Goal: Entertainment & Leisure: Consume media (video, audio)

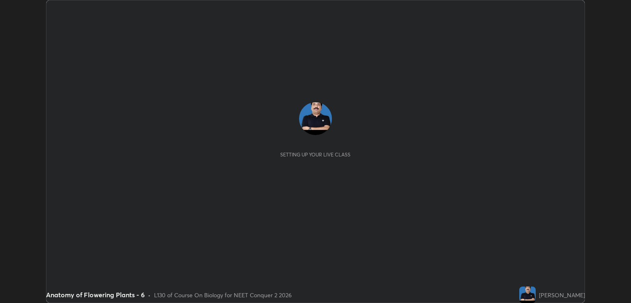
scroll to position [303, 631]
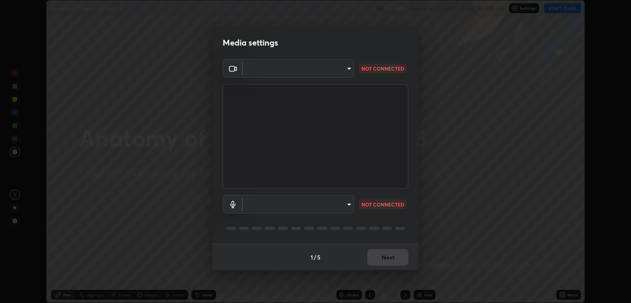
type input "ecbdbd44a66272db987f9f12271ef5319a85e28cdf2a8e5dd884bc8ad31297da"
type input "641fb1797ef8f9550b7f0158b383ff89036df526a4b0c4fe678c68e459c52791"
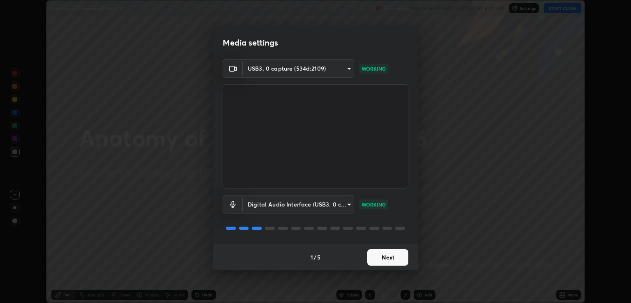
click at [395, 255] on button "Next" at bounding box center [387, 257] width 41 height 16
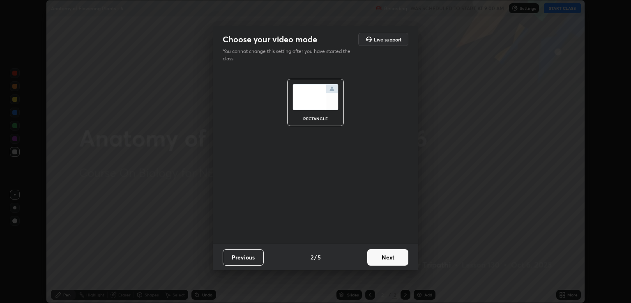
click at [399, 263] on button "Next" at bounding box center [387, 257] width 41 height 16
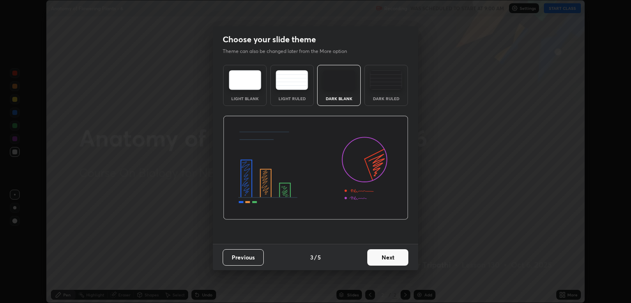
click at [403, 259] on button "Next" at bounding box center [387, 257] width 41 height 16
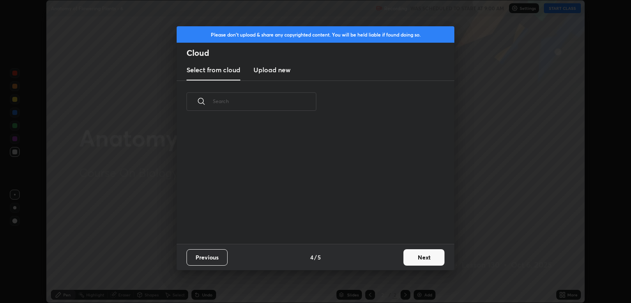
scroll to position [122, 264]
click at [416, 258] on button "Next" at bounding box center [423, 257] width 41 height 16
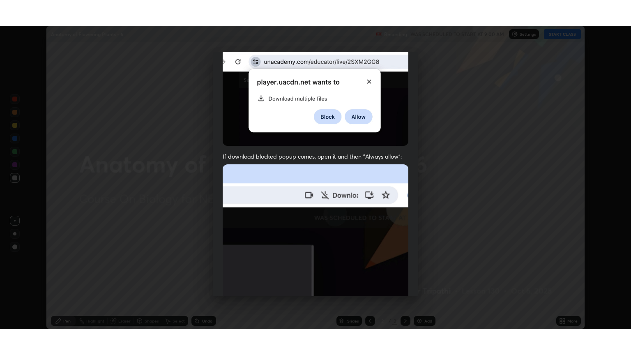
scroll to position [166, 0]
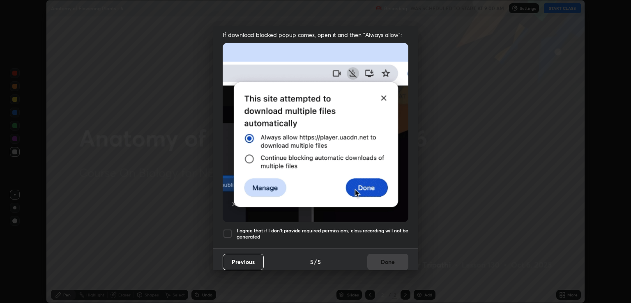
click at [343, 230] on h5 "I agree that if I don't provide required permissions, class recording will not …" at bounding box center [323, 234] width 172 height 13
click at [384, 259] on button "Done" at bounding box center [387, 262] width 41 height 16
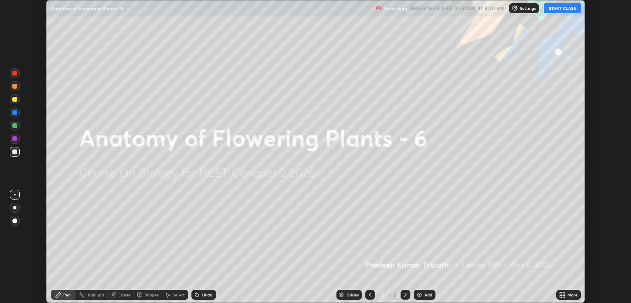
click at [561, 293] on icon at bounding box center [561, 294] width 2 height 2
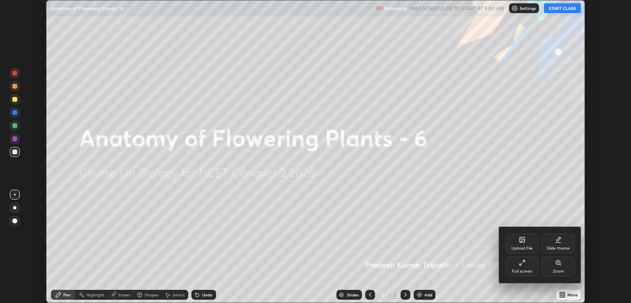
click at [526, 262] on div "Full screen" at bounding box center [522, 267] width 33 height 20
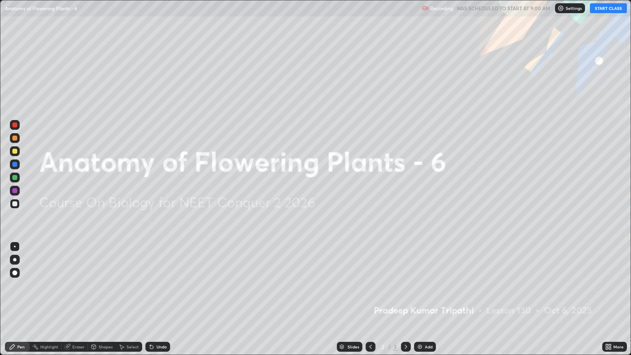
scroll to position [355, 631]
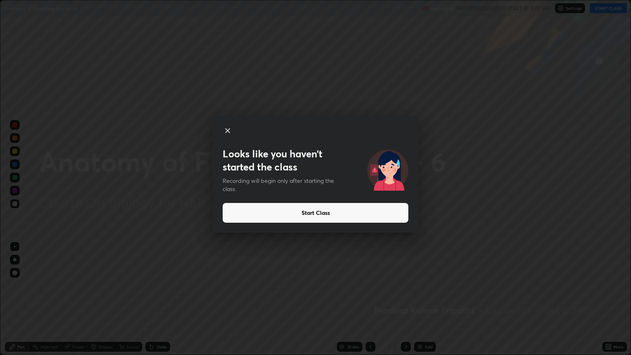
click at [323, 212] on button "Start Class" at bounding box center [316, 213] width 186 height 20
click at [320, 210] on button "Start Class" at bounding box center [316, 213] width 186 height 20
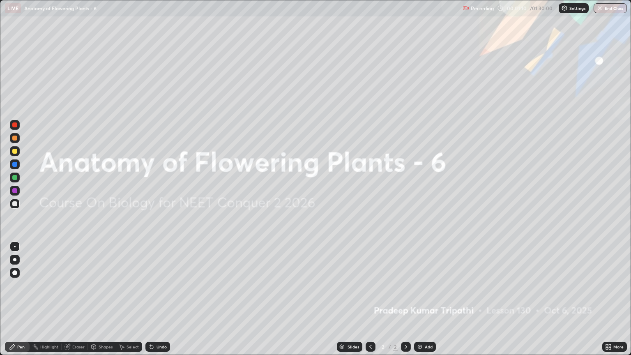
click at [420, 303] on img at bounding box center [420, 346] width 7 height 7
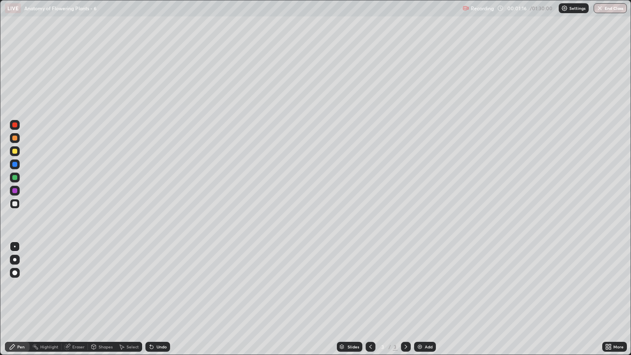
click at [14, 260] on div at bounding box center [14, 259] width 3 height 3
click at [15, 142] on div at bounding box center [15, 138] width 10 height 10
click at [22, 303] on div "Pen" at bounding box center [20, 347] width 7 height 4
click at [15, 141] on div at bounding box center [15, 138] width 10 height 10
click at [16, 153] on div at bounding box center [14, 151] width 5 height 5
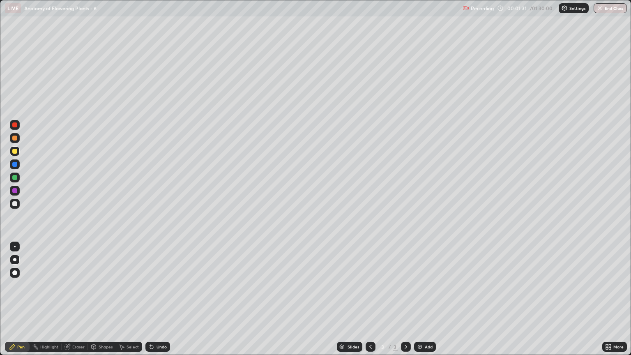
click at [102, 303] on div "Shapes" at bounding box center [106, 347] width 14 height 4
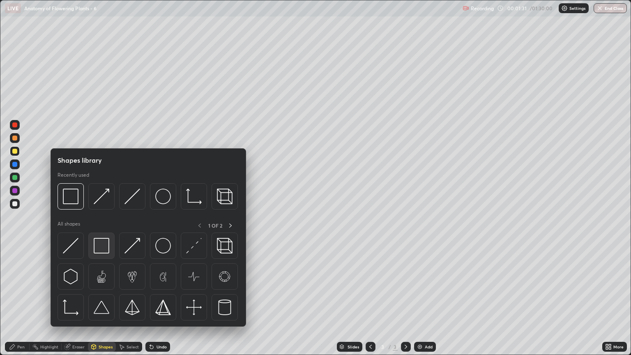
click at [104, 248] on img at bounding box center [102, 246] width 16 height 16
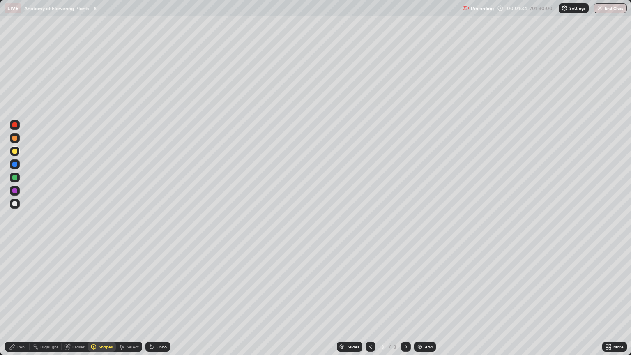
click at [101, 303] on div "Shapes" at bounding box center [102, 347] width 28 height 10
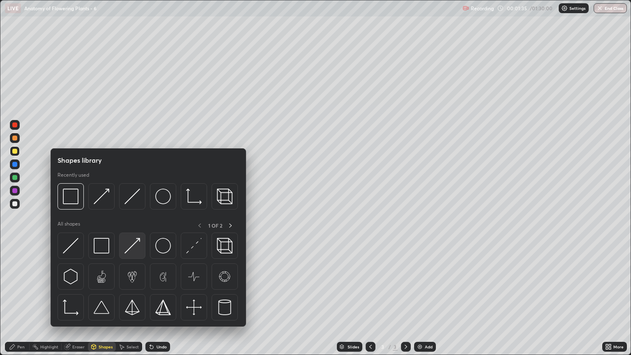
click at [135, 251] on img at bounding box center [132, 246] width 16 height 16
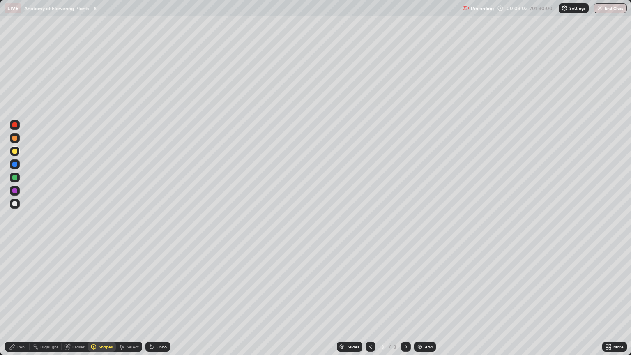
click at [16, 153] on div at bounding box center [14, 151] width 5 height 5
click at [24, 303] on div "Pen" at bounding box center [20, 347] width 7 height 4
click at [15, 191] on div at bounding box center [14, 190] width 5 height 5
click at [16, 203] on div at bounding box center [14, 203] width 5 height 5
click at [16, 192] on div at bounding box center [14, 190] width 5 height 5
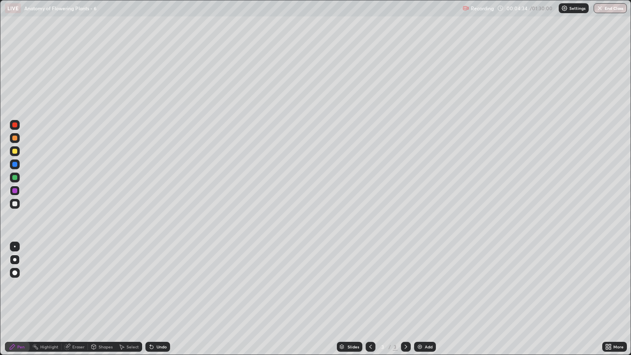
click at [105, 303] on div "Shapes" at bounding box center [106, 347] width 14 height 4
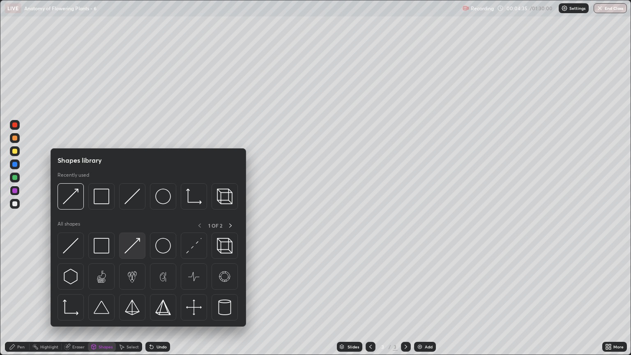
click at [136, 251] on img at bounding box center [132, 246] width 16 height 16
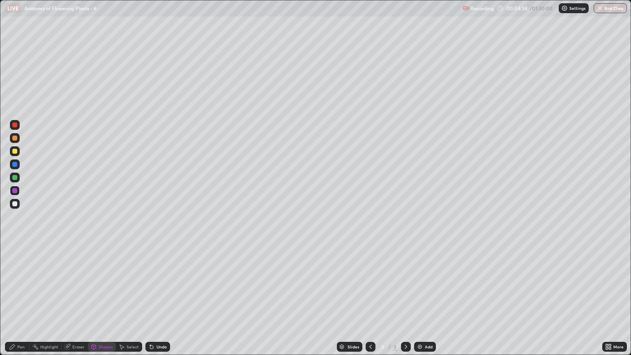
click at [16, 152] on div at bounding box center [14, 151] width 5 height 5
click at [26, 303] on div "Pen" at bounding box center [17, 347] width 25 height 10
click at [81, 303] on div "Eraser" at bounding box center [78, 347] width 12 height 4
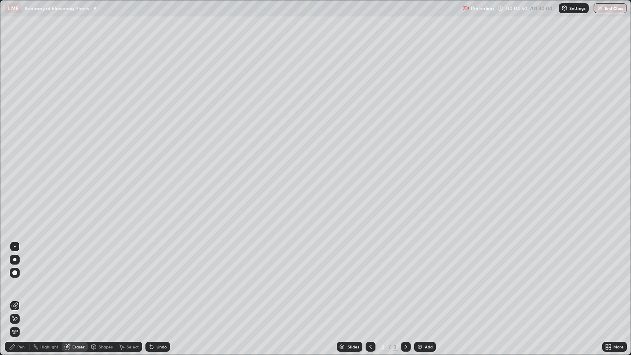
click at [22, 303] on div "Pen" at bounding box center [20, 347] width 7 height 4
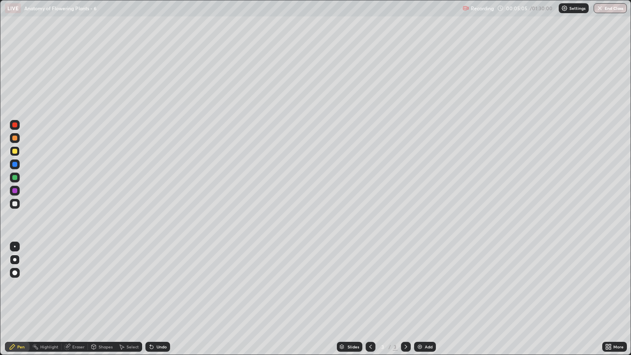
click at [103, 303] on div "Shapes" at bounding box center [106, 347] width 14 height 4
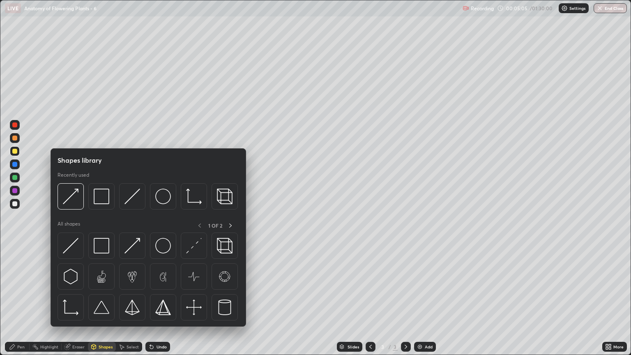
click at [75, 303] on div "Eraser" at bounding box center [75, 347] width 26 height 10
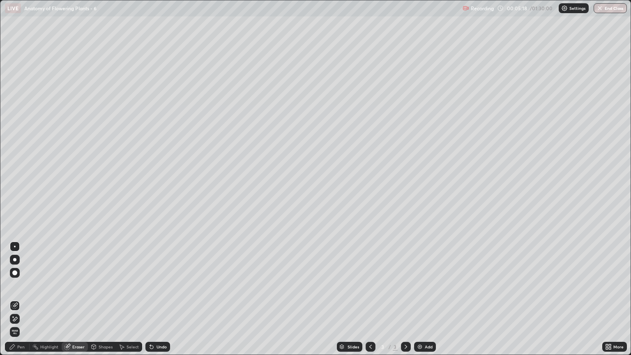
click at [17, 303] on icon at bounding box center [15, 319] width 5 height 4
click at [19, 303] on div "Pen" at bounding box center [20, 347] width 7 height 4
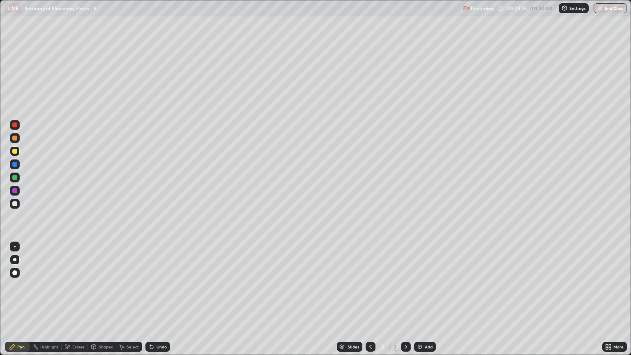
click at [14, 205] on div at bounding box center [14, 203] width 5 height 5
click at [104, 303] on div "Shapes" at bounding box center [106, 347] width 14 height 4
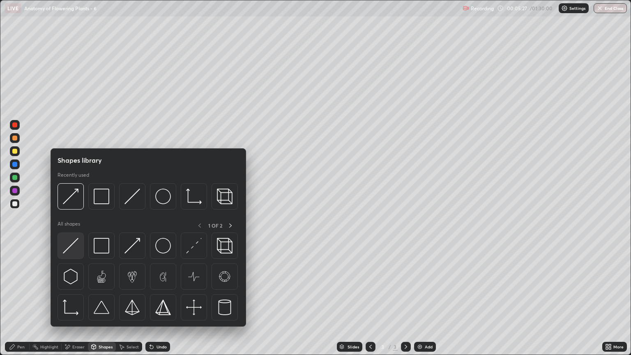
click at [76, 246] on img at bounding box center [71, 246] width 16 height 16
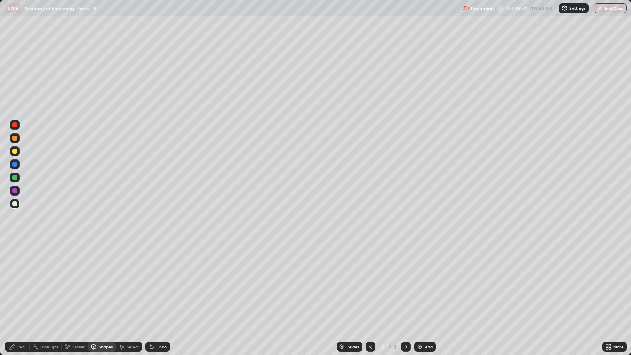
click at [79, 303] on div "Eraser" at bounding box center [78, 347] width 12 height 4
click at [105, 303] on div "Shapes" at bounding box center [106, 347] width 14 height 4
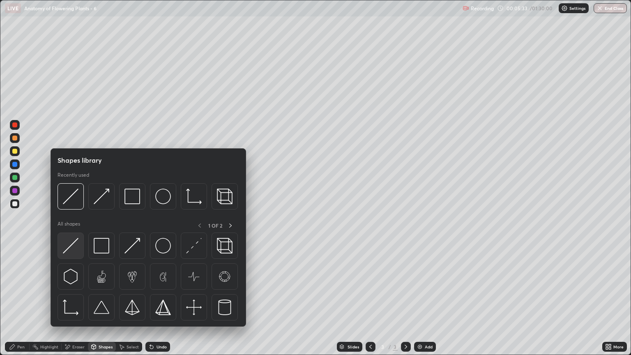
click at [76, 248] on img at bounding box center [71, 246] width 16 height 16
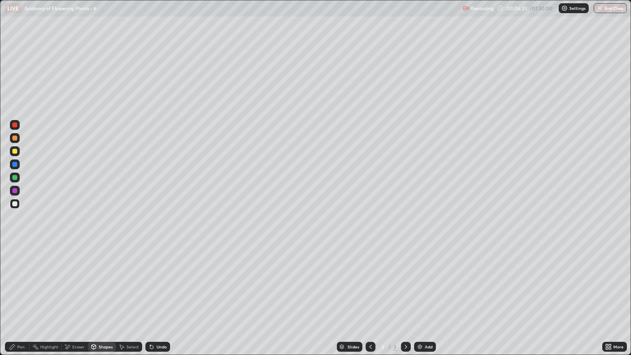
click at [23, 303] on div "Pen" at bounding box center [20, 347] width 7 height 4
click at [16, 152] on div at bounding box center [14, 151] width 5 height 5
click at [15, 155] on div at bounding box center [15, 151] width 10 height 10
click at [15, 204] on div at bounding box center [14, 203] width 5 height 5
click at [16, 205] on div at bounding box center [14, 203] width 5 height 5
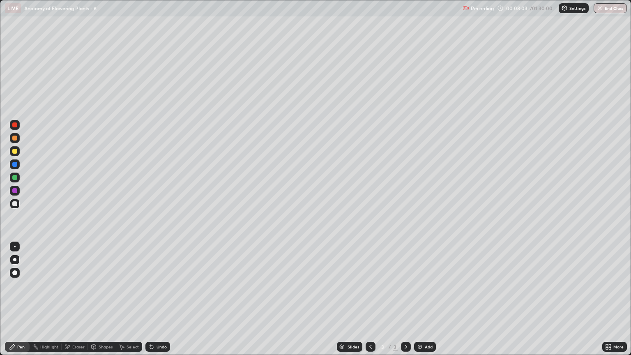
click at [104, 303] on div "Shapes" at bounding box center [106, 347] width 14 height 4
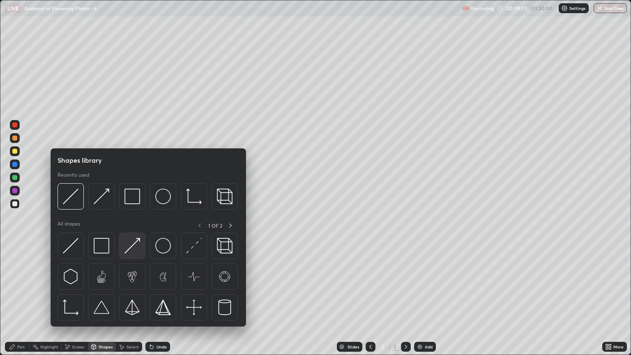
click at [134, 252] on img at bounding box center [132, 246] width 16 height 16
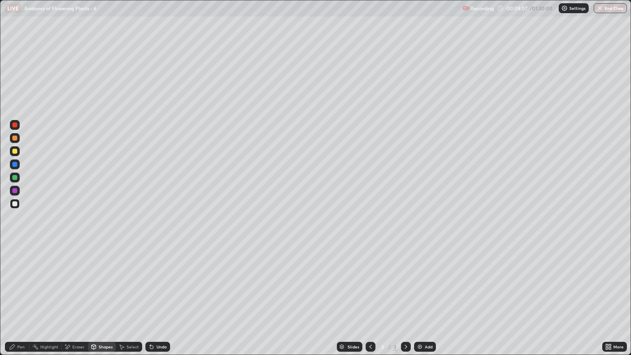
click at [24, 303] on div "Pen" at bounding box center [20, 347] width 7 height 4
click at [22, 303] on div "Pen" at bounding box center [20, 347] width 7 height 4
click at [15, 152] on div at bounding box center [14, 151] width 5 height 5
click at [16, 191] on div at bounding box center [14, 190] width 5 height 5
click at [15, 152] on div at bounding box center [14, 151] width 5 height 5
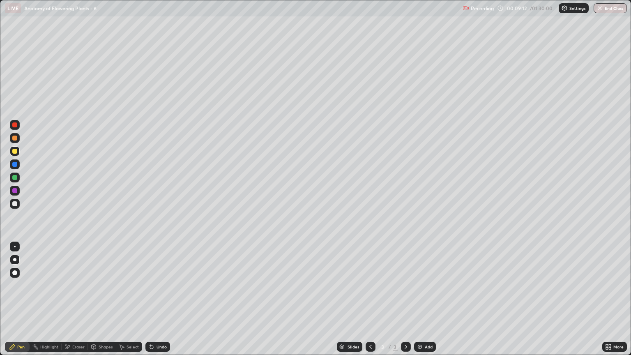
click at [22, 303] on div "Pen" at bounding box center [17, 347] width 25 height 10
click at [16, 204] on div at bounding box center [14, 203] width 5 height 5
click at [106, 303] on div "Shapes" at bounding box center [102, 347] width 28 height 10
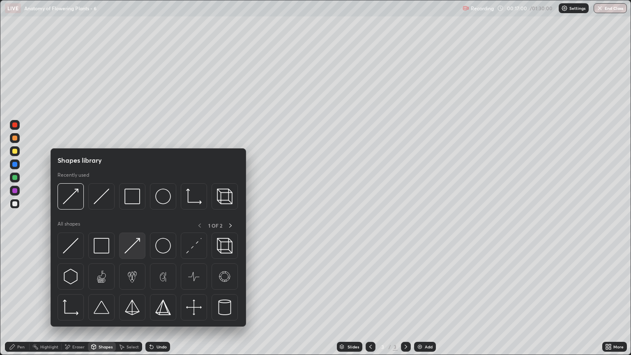
click at [135, 248] on img at bounding box center [132, 246] width 16 height 16
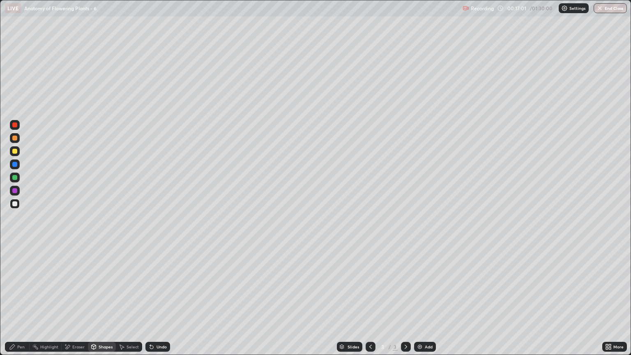
click at [16, 138] on div at bounding box center [14, 138] width 5 height 5
click at [19, 303] on div "Pen" at bounding box center [17, 347] width 25 height 10
click at [21, 303] on div "Pen" at bounding box center [20, 347] width 7 height 4
click at [15, 204] on div at bounding box center [14, 203] width 5 height 5
click at [21, 303] on div "Pen" at bounding box center [20, 347] width 7 height 4
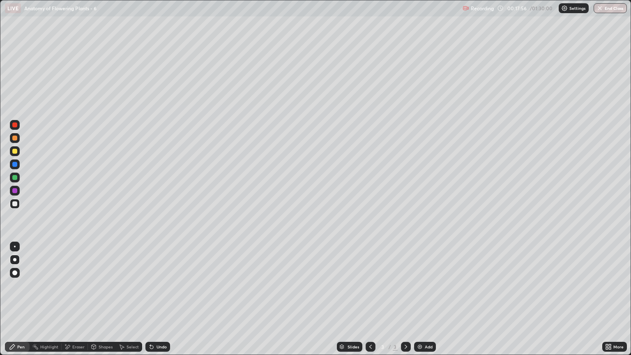
click at [16, 205] on div at bounding box center [14, 203] width 5 height 5
click at [14, 203] on div at bounding box center [14, 203] width 5 height 5
click at [16, 190] on div at bounding box center [14, 190] width 5 height 5
click at [16, 152] on div at bounding box center [14, 151] width 5 height 5
click at [406, 303] on icon at bounding box center [406, 346] width 7 height 7
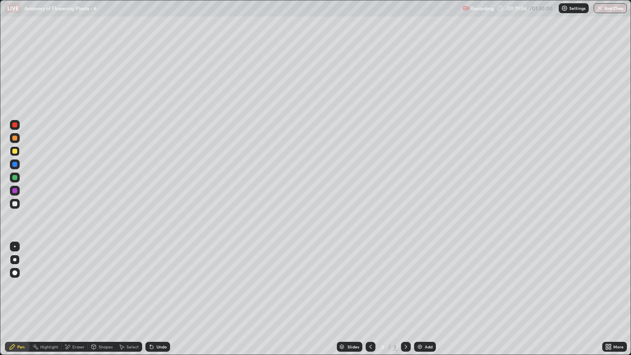
click at [405, 303] on icon at bounding box center [406, 346] width 7 height 7
click at [420, 303] on div "Add" at bounding box center [425, 347] width 22 height 10
click at [15, 138] on div at bounding box center [14, 138] width 5 height 5
click at [14, 154] on div at bounding box center [15, 151] width 10 height 10
click at [103, 303] on div "Shapes" at bounding box center [106, 347] width 14 height 4
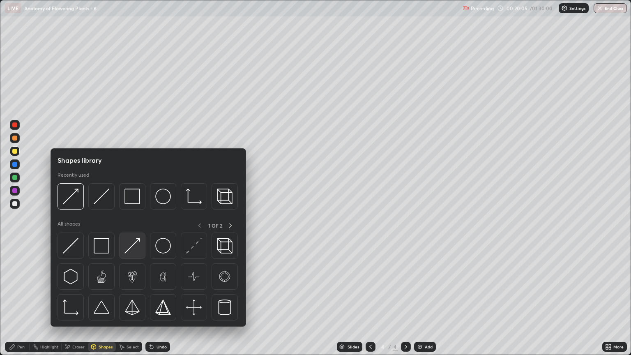
click at [131, 248] on img at bounding box center [132, 246] width 16 height 16
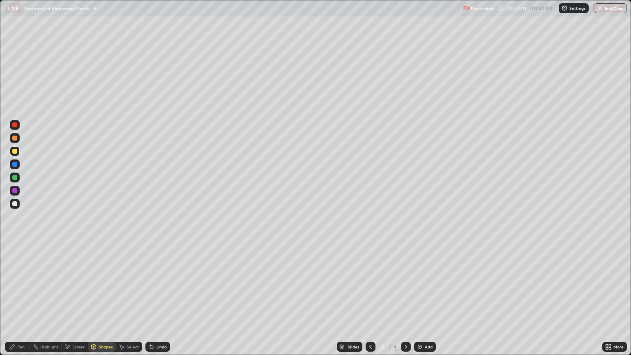
click at [79, 303] on div "Eraser" at bounding box center [78, 347] width 12 height 4
click at [21, 303] on div "Pen" at bounding box center [20, 347] width 7 height 4
click at [77, 303] on div "Eraser" at bounding box center [78, 347] width 12 height 4
click at [15, 303] on icon at bounding box center [15, 305] width 7 height 7
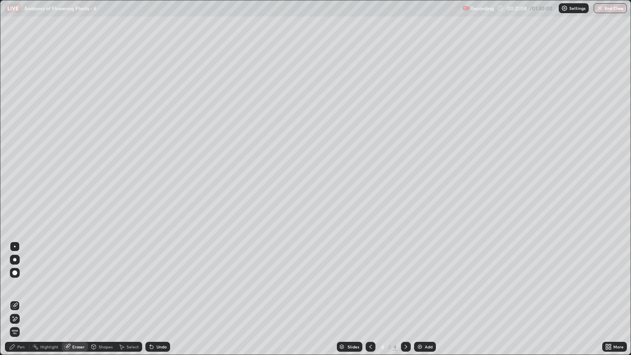
click at [23, 303] on div "Pen" at bounding box center [20, 347] width 7 height 4
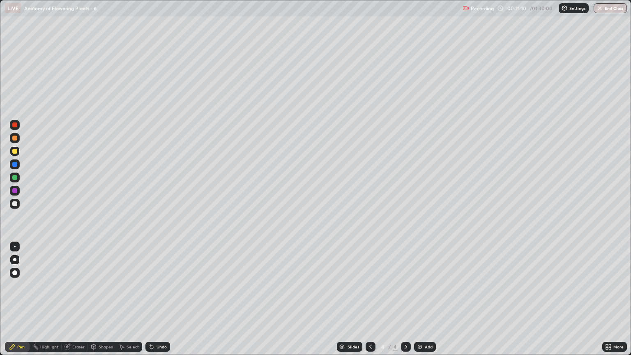
click at [14, 191] on div at bounding box center [14, 190] width 5 height 5
click at [16, 153] on div at bounding box center [14, 151] width 5 height 5
click at [78, 303] on div "Eraser" at bounding box center [78, 347] width 12 height 4
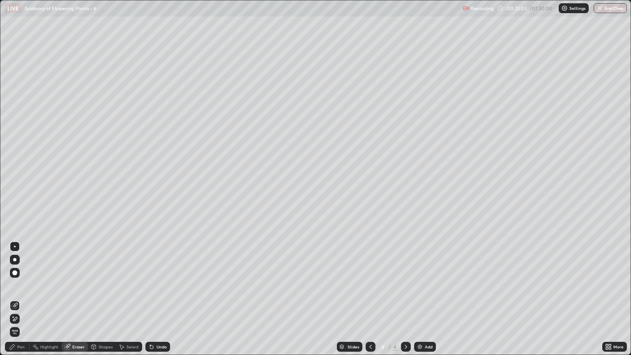
click at [21, 303] on div "Pen" at bounding box center [20, 347] width 7 height 4
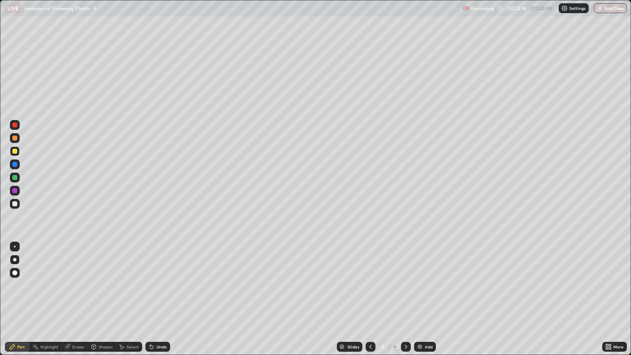
click at [16, 204] on div at bounding box center [14, 203] width 5 height 5
click at [104, 303] on div "Shapes" at bounding box center [106, 347] width 14 height 4
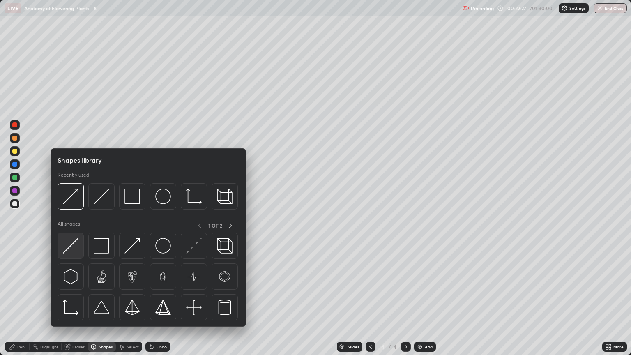
click at [77, 252] on img at bounding box center [71, 246] width 16 height 16
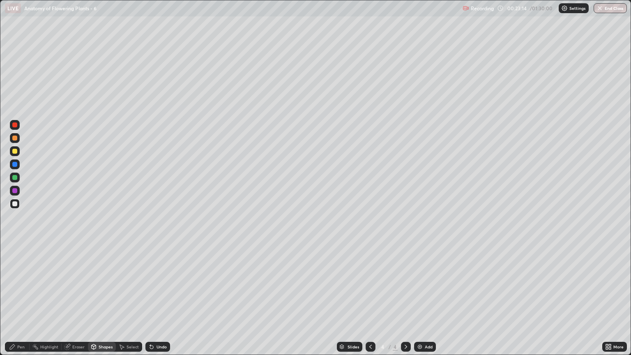
click at [369, 303] on icon at bounding box center [370, 346] width 7 height 7
click at [99, 303] on div "Shapes" at bounding box center [106, 347] width 14 height 4
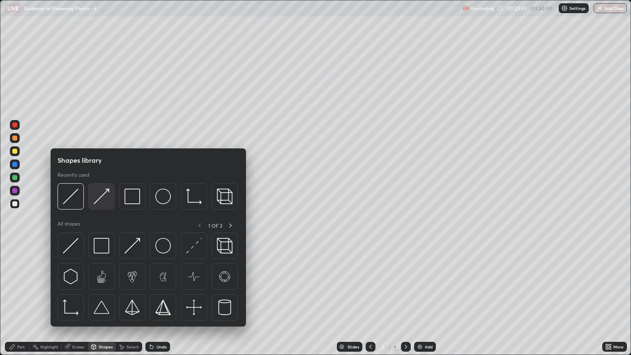
click at [101, 203] on img at bounding box center [102, 197] width 16 height 16
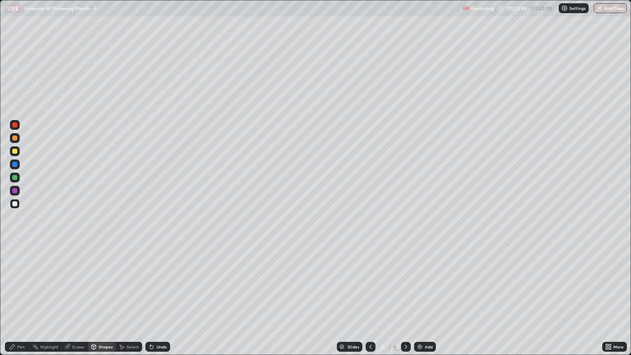
click at [15, 151] on div at bounding box center [14, 151] width 5 height 5
click at [75, 303] on div "Eraser" at bounding box center [78, 347] width 12 height 4
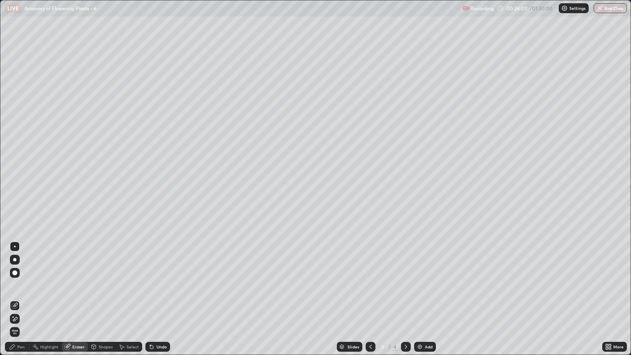
click at [21, 303] on div "Pen" at bounding box center [20, 347] width 7 height 4
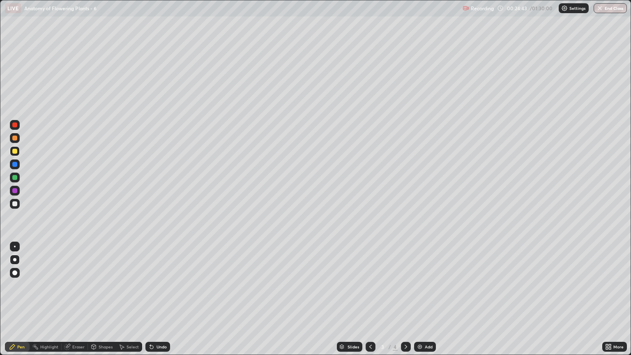
click at [405, 303] on icon at bounding box center [406, 346] width 7 height 7
click at [16, 140] on div at bounding box center [14, 138] width 5 height 5
click at [78, 303] on div "Eraser" at bounding box center [78, 347] width 12 height 4
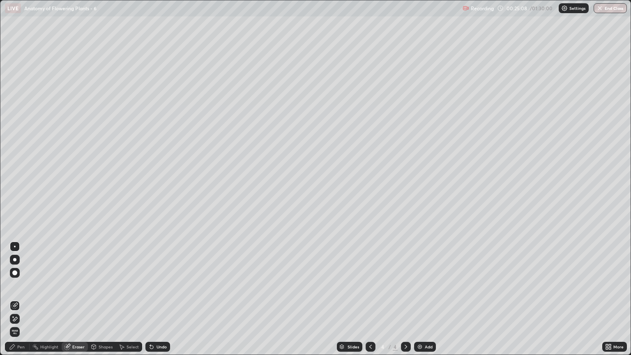
click at [22, 303] on div "Pen" at bounding box center [17, 347] width 25 height 10
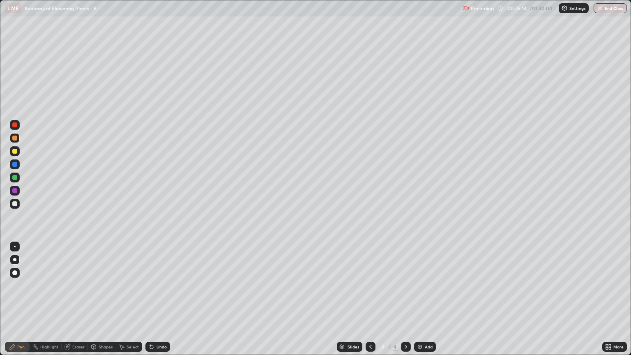
click at [16, 153] on div at bounding box center [14, 151] width 5 height 5
click at [104, 303] on div "Shapes" at bounding box center [106, 347] width 14 height 4
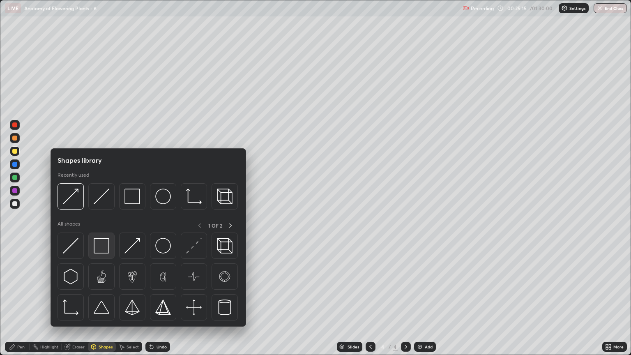
click at [102, 243] on img at bounding box center [102, 246] width 16 height 16
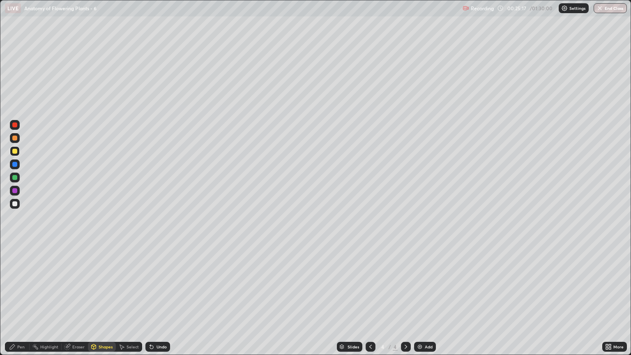
click at [103, 303] on div "Shapes" at bounding box center [106, 347] width 14 height 4
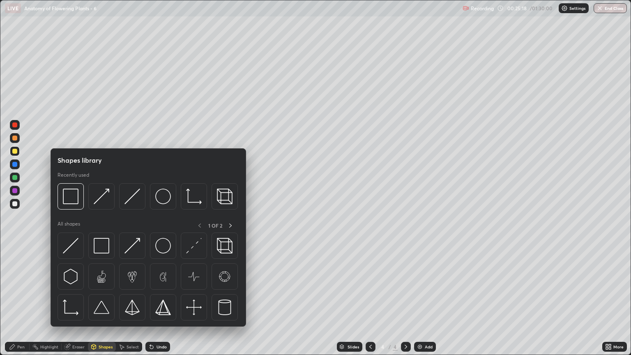
click at [130, 251] on img at bounding box center [132, 246] width 16 height 16
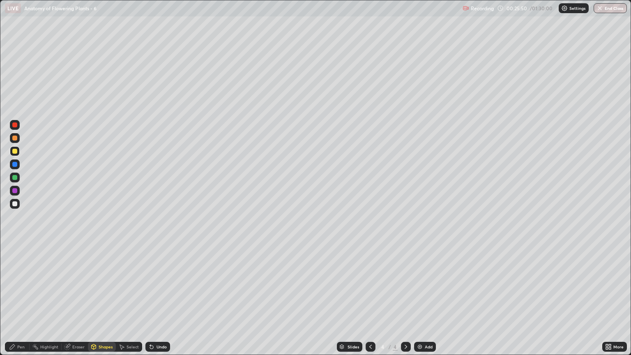
click at [23, 303] on div "Pen" at bounding box center [20, 347] width 7 height 4
click at [15, 138] on div at bounding box center [14, 138] width 5 height 5
click at [16, 204] on div at bounding box center [14, 203] width 5 height 5
click at [14, 151] on div at bounding box center [14, 151] width 5 height 5
click at [21, 303] on div "Pen" at bounding box center [20, 347] width 7 height 4
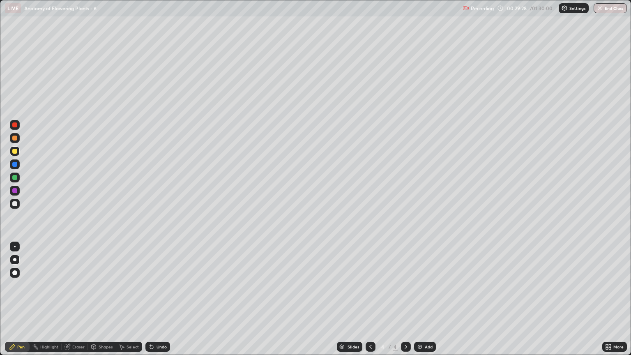
click at [21, 303] on div "Pen" at bounding box center [20, 347] width 7 height 4
click at [15, 151] on div at bounding box center [14, 151] width 5 height 5
click at [106, 303] on div "Shapes" at bounding box center [102, 347] width 28 height 10
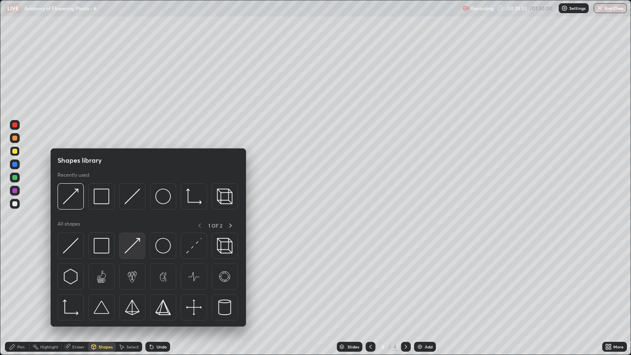
click at [134, 248] on img at bounding box center [132, 246] width 16 height 16
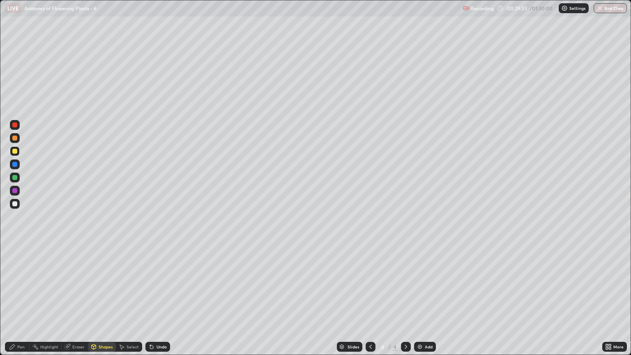
click at [21, 303] on div "Pen" at bounding box center [20, 347] width 7 height 4
click at [81, 303] on div "Eraser" at bounding box center [78, 347] width 12 height 4
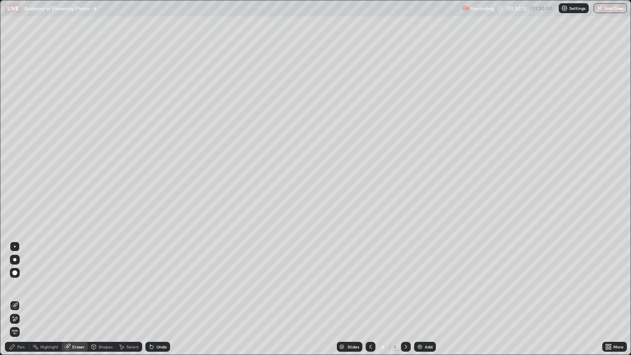
click at [18, 303] on div "Pen" at bounding box center [17, 347] width 25 height 10
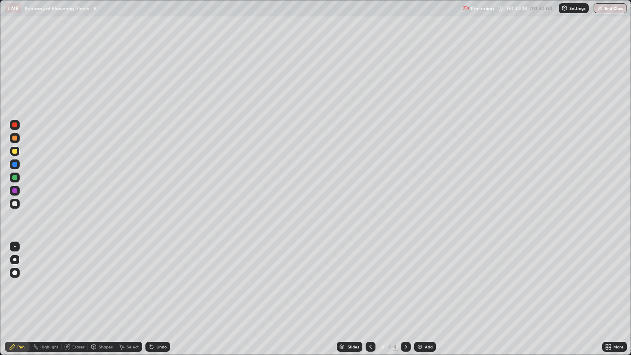
click at [20, 205] on div at bounding box center [14, 203] width 13 height 13
click at [80, 303] on div "Eraser" at bounding box center [78, 347] width 12 height 4
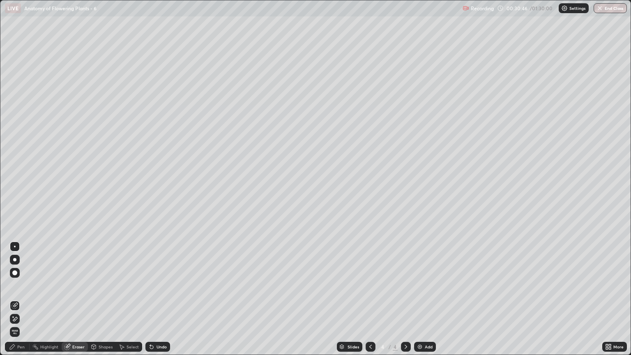
click at [21, 303] on div "Pen" at bounding box center [20, 347] width 7 height 4
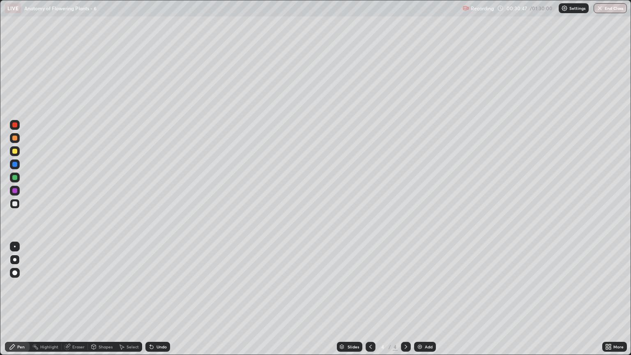
click at [16, 205] on div at bounding box center [14, 203] width 5 height 5
click at [76, 303] on div "Eraser" at bounding box center [78, 347] width 12 height 4
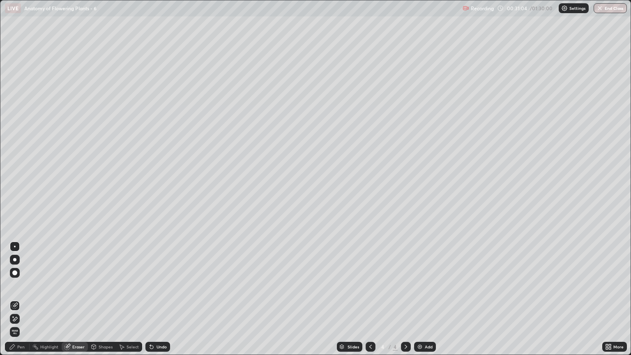
click at [16, 303] on icon at bounding box center [15, 305] width 5 height 4
click at [20, 303] on div "Pen" at bounding box center [17, 347] width 25 height 10
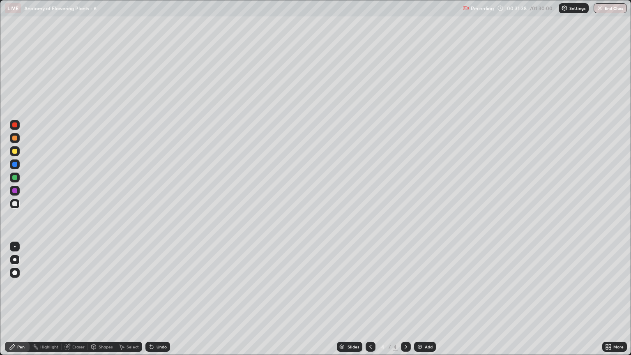
click at [15, 151] on div at bounding box center [14, 151] width 5 height 5
click at [106, 303] on div "Shapes" at bounding box center [106, 347] width 14 height 4
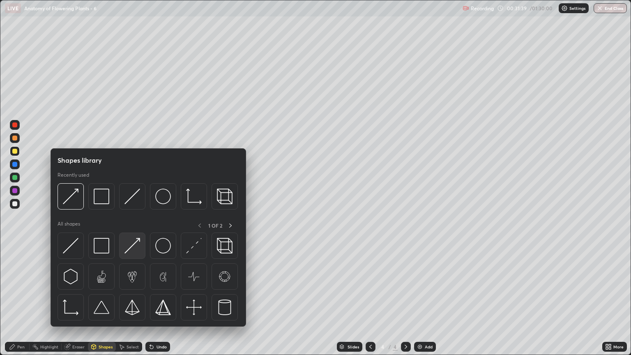
click at [135, 248] on img at bounding box center [132, 246] width 16 height 16
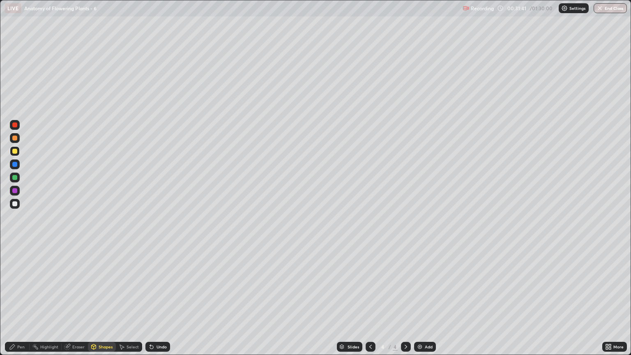
click at [21, 303] on div "Pen" at bounding box center [20, 347] width 7 height 4
click at [16, 152] on div at bounding box center [14, 151] width 5 height 5
click at [101, 303] on div "Shapes" at bounding box center [106, 347] width 14 height 4
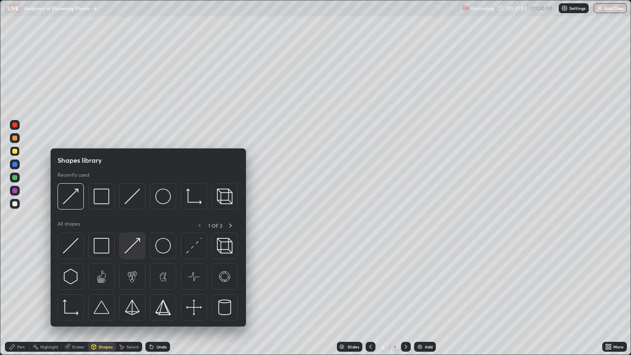
click at [130, 249] on img at bounding box center [132, 246] width 16 height 16
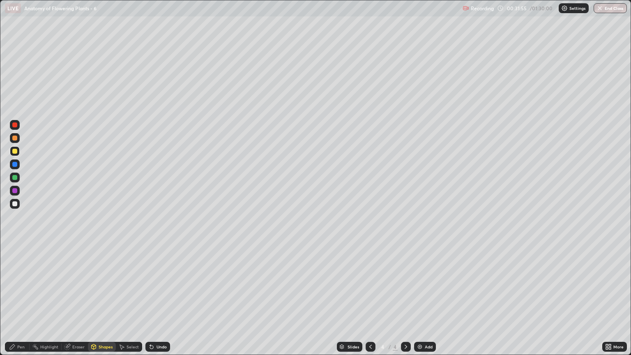
click at [20, 303] on div "Pen" at bounding box center [17, 347] width 25 height 10
click at [80, 303] on div "Eraser" at bounding box center [78, 347] width 12 height 4
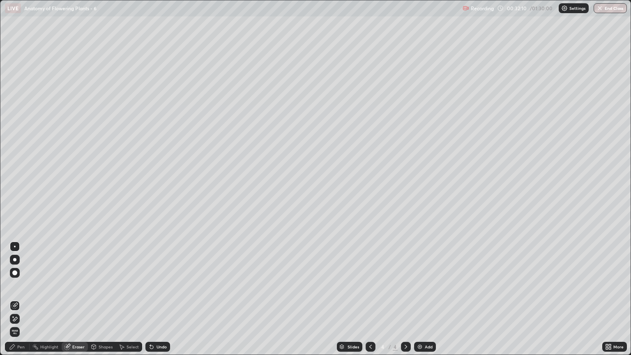
click at [21, 303] on div "Pen" at bounding box center [20, 347] width 7 height 4
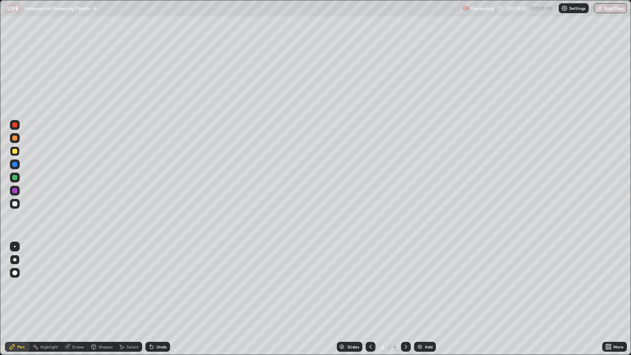
click at [74, 303] on div "Eraser" at bounding box center [78, 347] width 12 height 4
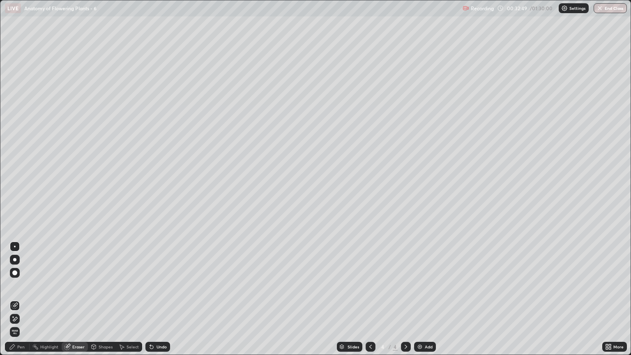
click at [22, 303] on div "Pen" at bounding box center [17, 347] width 25 height 10
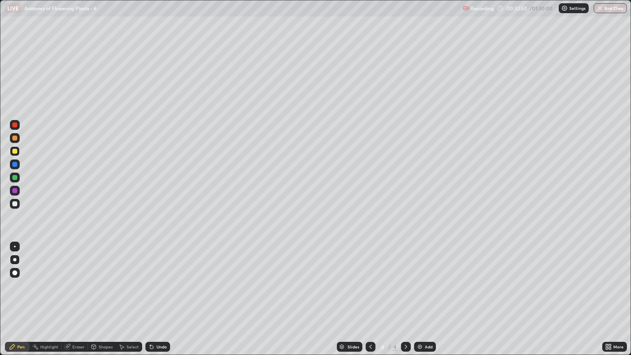
click at [16, 205] on div at bounding box center [14, 203] width 5 height 5
click at [15, 151] on div at bounding box center [14, 151] width 5 height 5
click at [16, 137] on div at bounding box center [14, 138] width 5 height 5
click at [19, 205] on div at bounding box center [15, 204] width 10 height 10
click at [15, 152] on div at bounding box center [14, 151] width 5 height 5
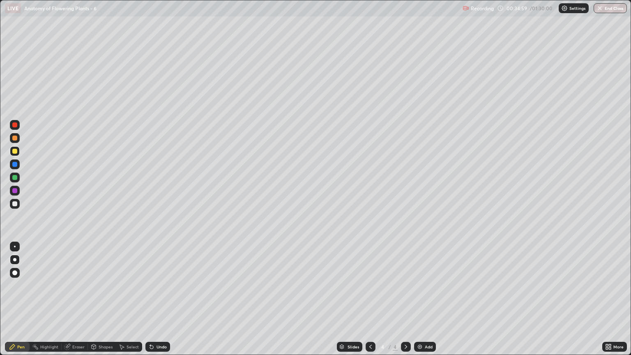
click at [104, 303] on div "Shapes" at bounding box center [106, 347] width 14 height 4
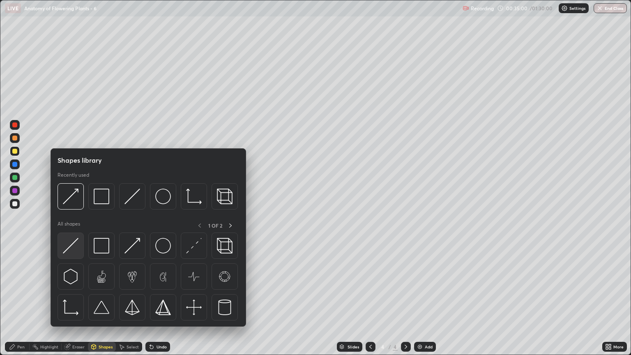
click at [71, 250] on img at bounding box center [71, 246] width 16 height 16
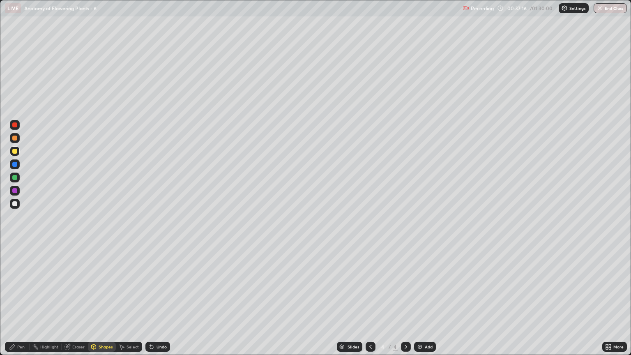
click at [404, 303] on icon at bounding box center [406, 346] width 7 height 7
click at [417, 303] on img at bounding box center [420, 346] width 7 height 7
click at [15, 139] on div at bounding box center [14, 138] width 5 height 5
click at [77, 303] on div "Eraser" at bounding box center [78, 347] width 12 height 4
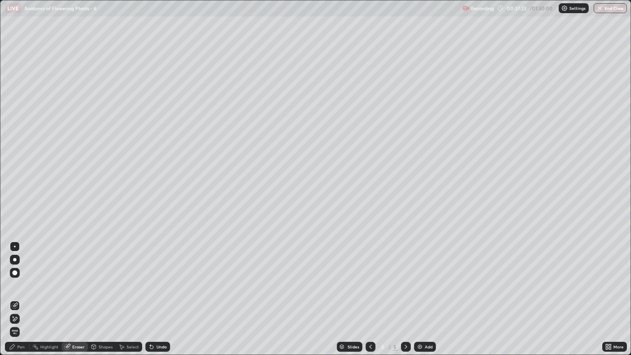
click at [23, 303] on div "Pen" at bounding box center [20, 347] width 7 height 4
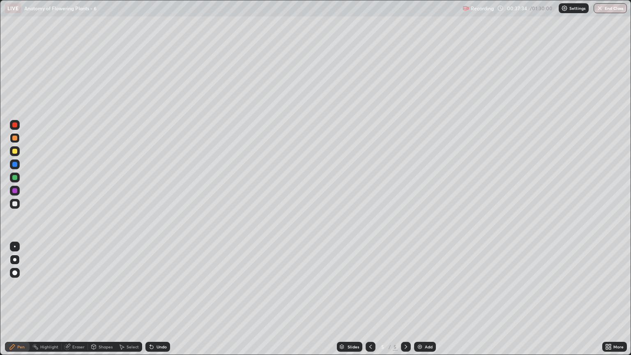
click at [18, 153] on div at bounding box center [15, 151] width 10 height 10
click at [102, 303] on div "Shapes" at bounding box center [106, 347] width 14 height 4
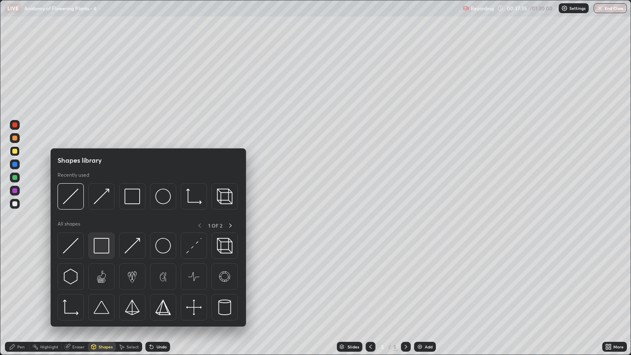
click at [104, 247] on img at bounding box center [102, 246] width 16 height 16
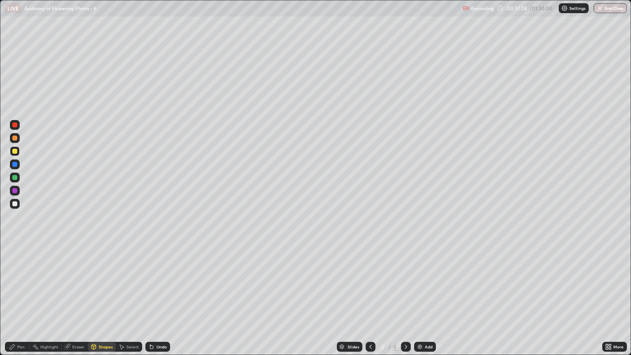
click at [23, 303] on div "Pen" at bounding box center [17, 347] width 25 height 10
click at [102, 303] on div "Shapes" at bounding box center [106, 347] width 14 height 4
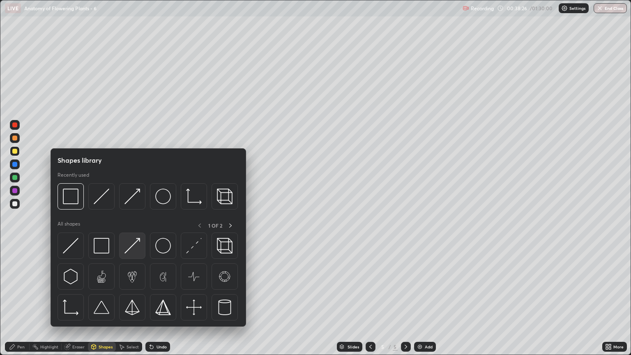
click at [136, 247] on img at bounding box center [132, 246] width 16 height 16
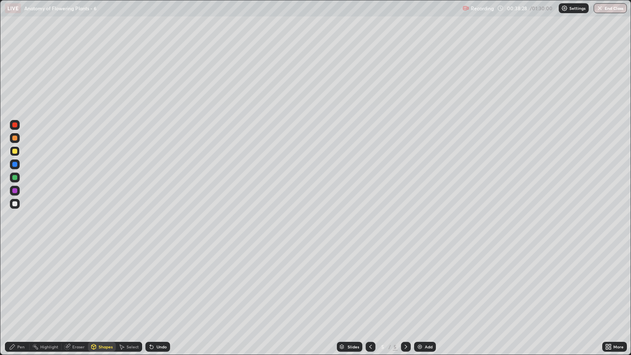
click at [20, 303] on div "Pen" at bounding box center [20, 347] width 7 height 4
click at [16, 204] on div at bounding box center [14, 203] width 5 height 5
click at [13, 151] on div at bounding box center [14, 151] width 5 height 5
click at [15, 151] on div at bounding box center [14, 151] width 5 height 5
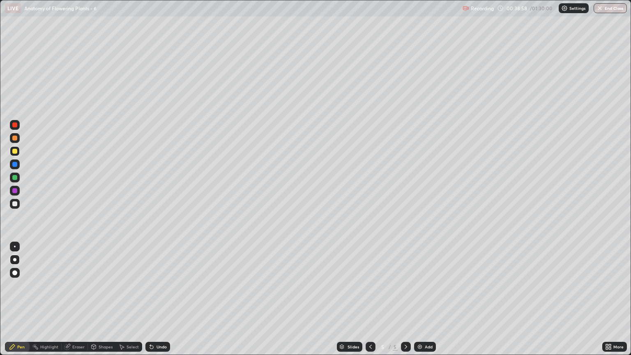
click at [106, 303] on div "Shapes" at bounding box center [106, 347] width 14 height 4
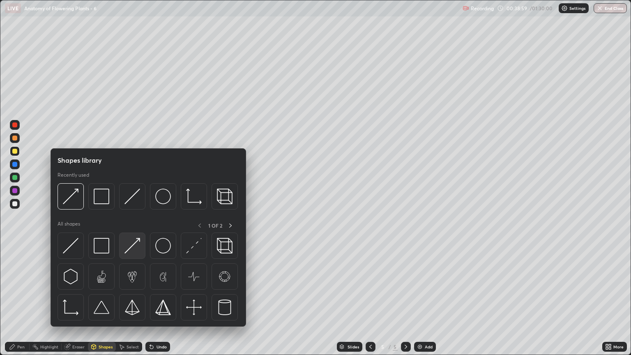
click at [134, 249] on img at bounding box center [132, 246] width 16 height 16
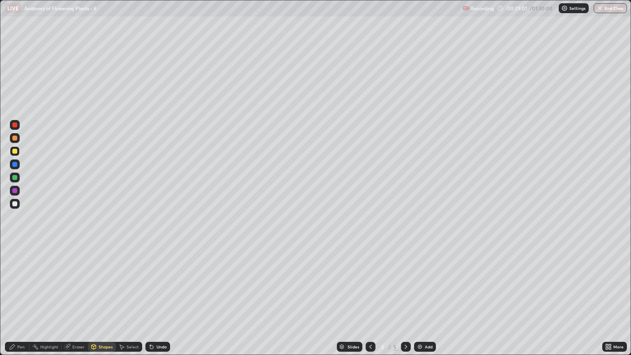
click at [21, 303] on div "Pen" at bounding box center [20, 347] width 7 height 4
click at [15, 191] on div at bounding box center [14, 190] width 5 height 5
click at [16, 193] on div at bounding box center [14, 190] width 5 height 5
click at [23, 303] on div "Pen" at bounding box center [20, 347] width 7 height 4
click at [102, 303] on div "Shapes" at bounding box center [106, 347] width 14 height 4
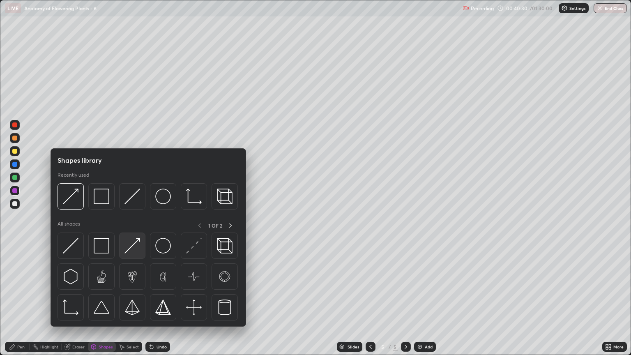
click at [133, 251] on img at bounding box center [132, 246] width 16 height 16
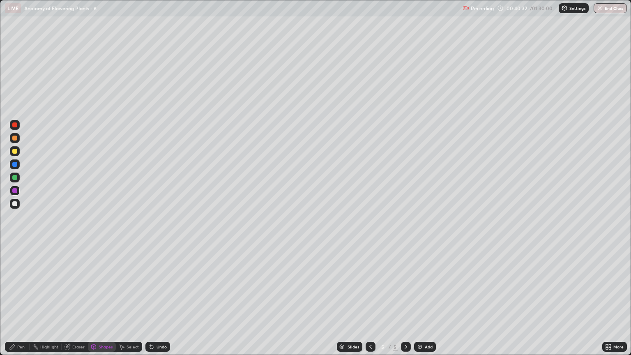
click at [16, 202] on div at bounding box center [14, 203] width 5 height 5
click at [21, 303] on div "Pen" at bounding box center [20, 347] width 7 height 4
click at [15, 151] on div at bounding box center [14, 151] width 5 height 5
click at [77, 303] on div "Eraser" at bounding box center [78, 347] width 12 height 4
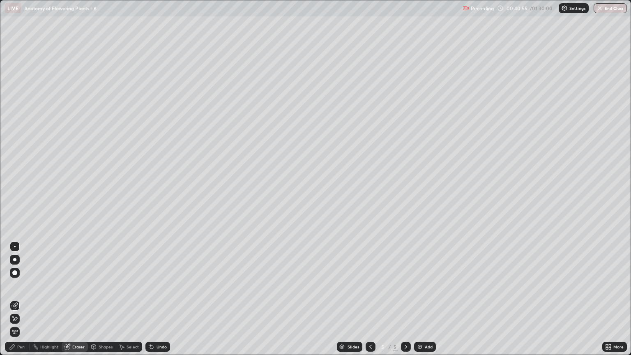
click at [18, 303] on icon at bounding box center [15, 319] width 7 height 7
click at [97, 303] on div "Shapes" at bounding box center [102, 347] width 28 height 10
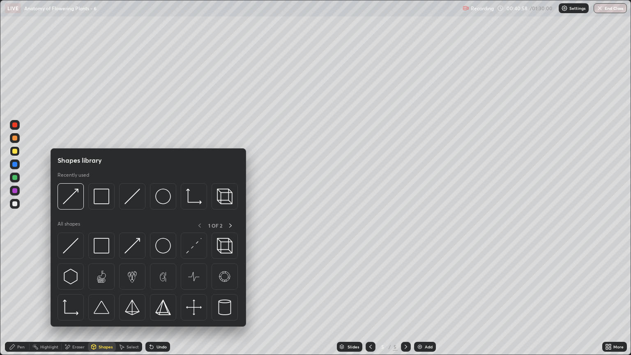
click at [21, 303] on div "Pen" at bounding box center [20, 347] width 7 height 4
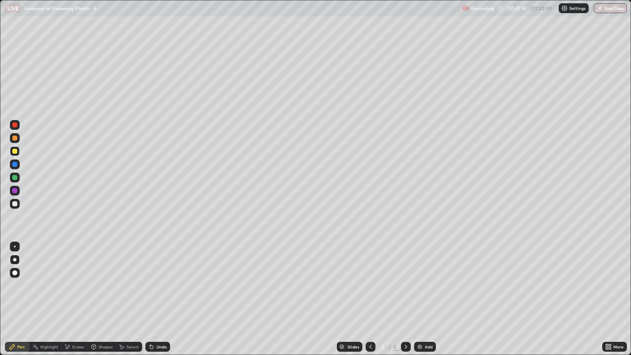
click at [16, 140] on div at bounding box center [14, 138] width 5 height 5
click at [23, 303] on div "Pen" at bounding box center [20, 347] width 7 height 4
click at [99, 303] on div "Shapes" at bounding box center [106, 347] width 14 height 4
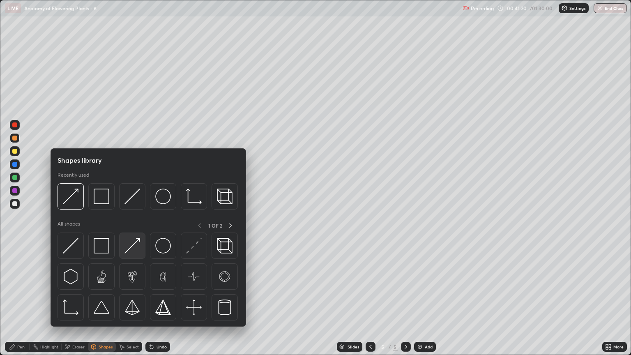
click at [135, 249] on img at bounding box center [132, 246] width 16 height 16
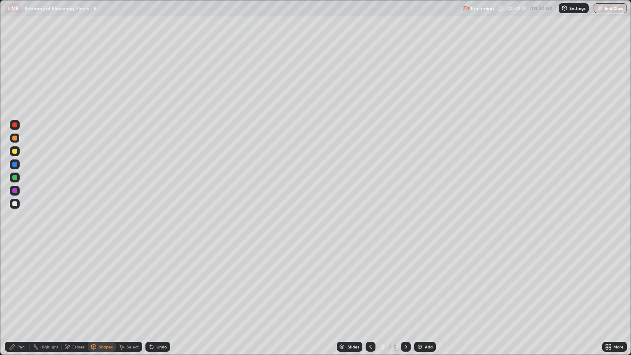
click at [16, 153] on div at bounding box center [14, 151] width 5 height 5
click at [75, 303] on div "Eraser" at bounding box center [78, 347] width 12 height 4
click at [21, 303] on div "Pen" at bounding box center [20, 347] width 7 height 4
click at [105, 303] on div "Shapes" at bounding box center [106, 347] width 14 height 4
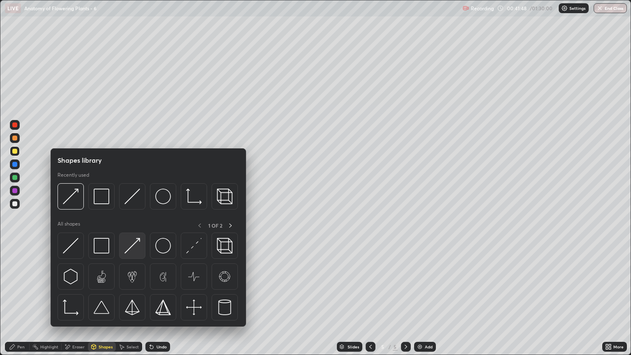
click at [132, 250] on img at bounding box center [132, 246] width 16 height 16
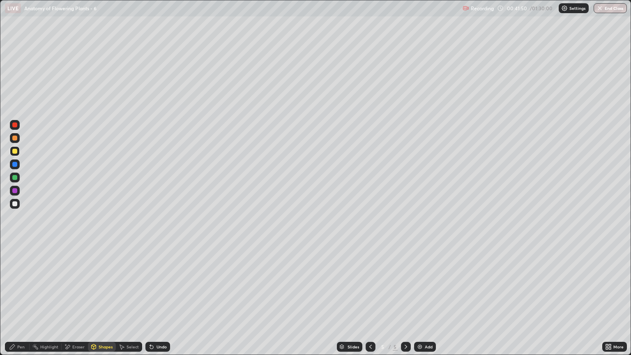
click at [23, 303] on div "Pen" at bounding box center [17, 347] width 25 height 10
click at [73, 303] on div "Eraser" at bounding box center [75, 347] width 26 height 10
click at [22, 303] on div "Pen" at bounding box center [20, 347] width 7 height 4
click at [16, 206] on div at bounding box center [15, 204] width 10 height 10
click at [15, 142] on div at bounding box center [15, 138] width 10 height 10
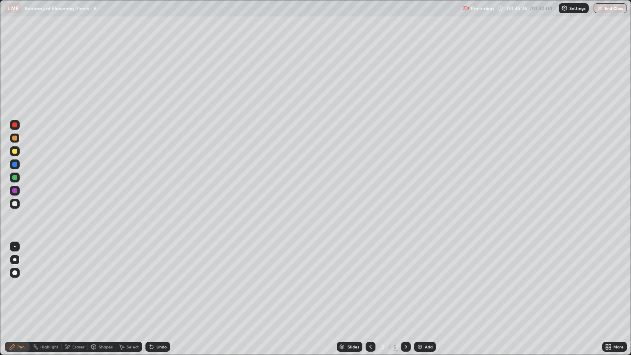
click at [405, 303] on icon at bounding box center [406, 346] width 7 height 7
click at [422, 303] on img at bounding box center [420, 346] width 7 height 7
click at [23, 303] on div "Pen" at bounding box center [20, 347] width 7 height 4
click at [16, 181] on div at bounding box center [15, 178] width 10 height 10
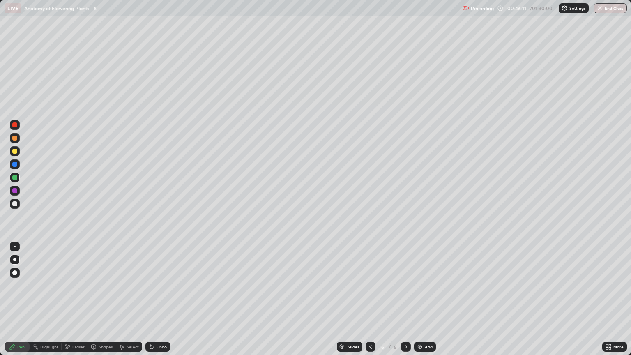
click at [15, 140] on div at bounding box center [14, 138] width 5 height 5
click at [16, 151] on div at bounding box center [14, 151] width 5 height 5
click at [16, 200] on div at bounding box center [15, 204] width 10 height 10
click at [76, 303] on div "Eraser" at bounding box center [78, 347] width 12 height 4
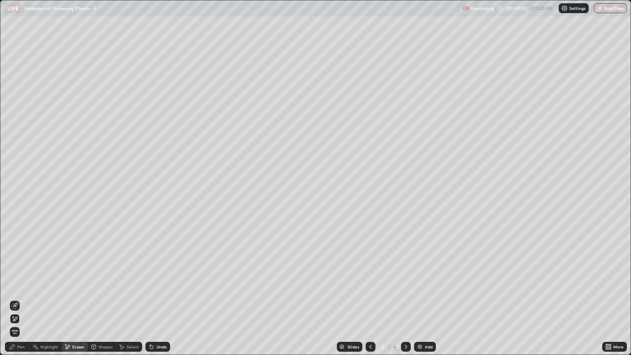
click at [22, 303] on div "Pen" at bounding box center [17, 347] width 25 height 10
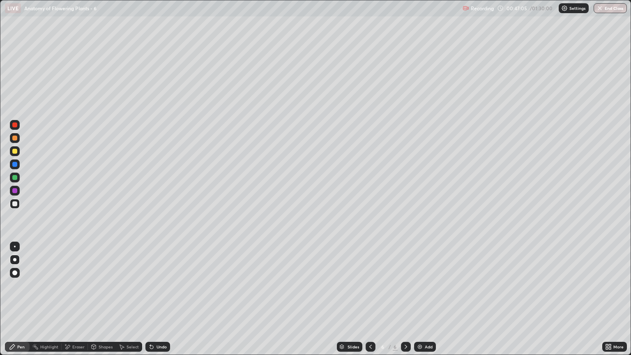
click at [16, 204] on div at bounding box center [14, 203] width 5 height 5
click at [77, 303] on div "Eraser" at bounding box center [78, 347] width 12 height 4
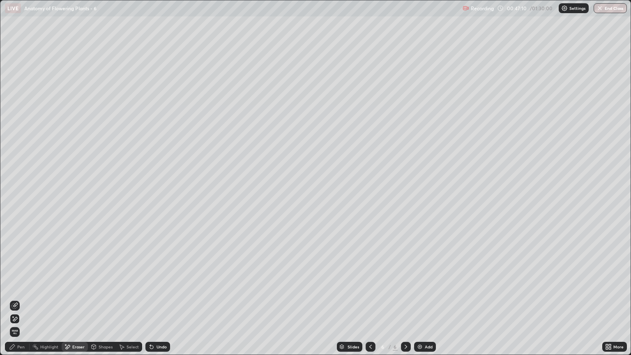
click at [21, 303] on div "Pen" at bounding box center [20, 347] width 7 height 4
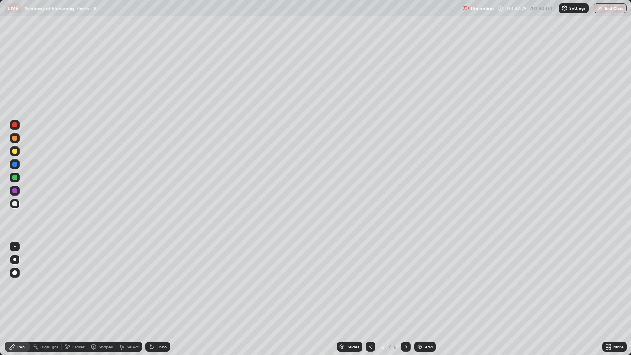
click at [73, 303] on div "Eraser" at bounding box center [78, 347] width 12 height 4
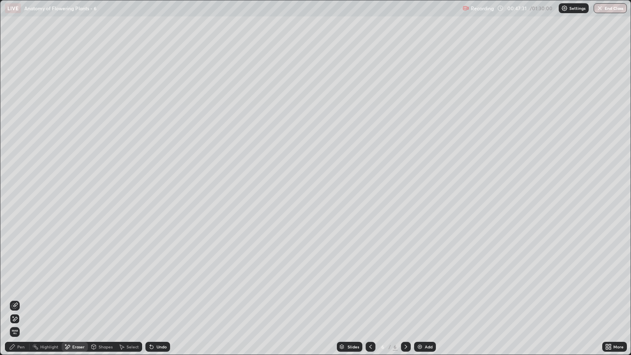
click at [21, 303] on div "Pen" at bounding box center [20, 347] width 7 height 4
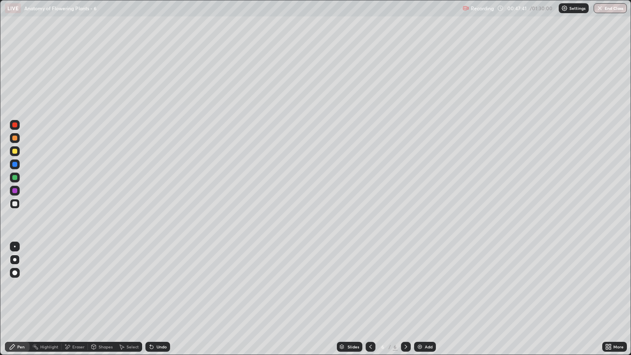
click at [16, 152] on div at bounding box center [14, 151] width 5 height 5
click at [15, 204] on div at bounding box center [14, 203] width 5 height 5
click at [15, 190] on div at bounding box center [14, 190] width 5 height 5
click at [15, 202] on div at bounding box center [14, 203] width 5 height 5
click at [21, 110] on div "Erase all" at bounding box center [15, 177] width 20 height 322
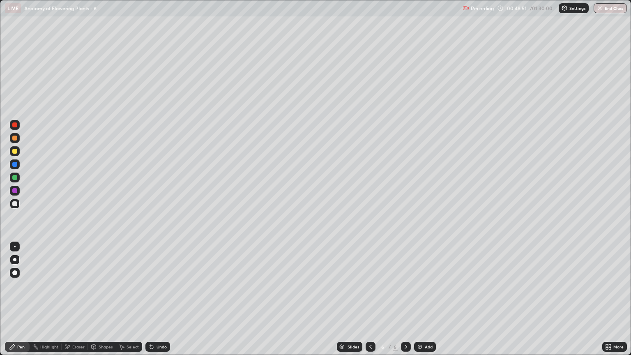
click at [22, 303] on div "Pen" at bounding box center [17, 347] width 25 height 10
click at [14, 152] on div at bounding box center [14, 151] width 5 height 5
click at [76, 303] on div "Eraser" at bounding box center [78, 347] width 12 height 4
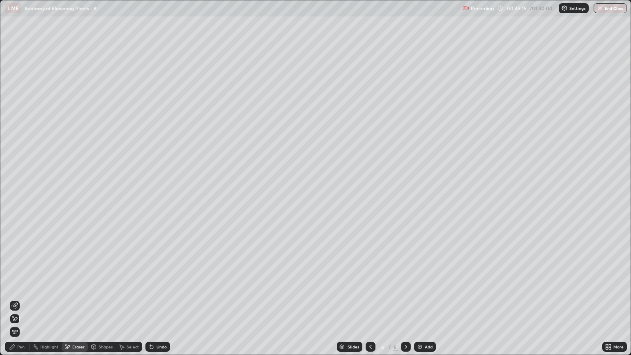
click at [16, 303] on icon at bounding box center [15, 305] width 5 height 4
click at [25, 303] on div "Pen" at bounding box center [17, 347] width 25 height 10
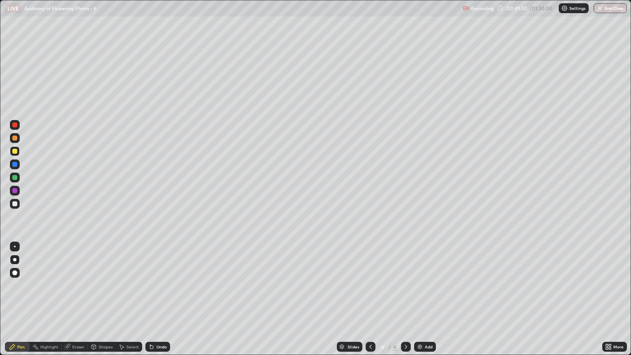
click at [16, 178] on div at bounding box center [14, 177] width 5 height 5
click at [15, 152] on div at bounding box center [14, 151] width 5 height 5
click at [15, 150] on div at bounding box center [14, 151] width 5 height 5
click at [15, 205] on div at bounding box center [14, 203] width 5 height 5
click at [15, 178] on div at bounding box center [14, 177] width 5 height 5
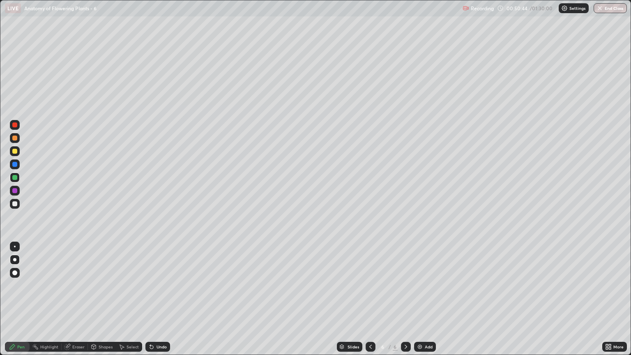
click at [15, 179] on div at bounding box center [14, 177] width 5 height 5
click at [15, 153] on div at bounding box center [14, 151] width 5 height 5
click at [15, 139] on div at bounding box center [14, 138] width 5 height 5
click at [16, 153] on div at bounding box center [14, 151] width 5 height 5
click at [15, 177] on div at bounding box center [14, 177] width 5 height 5
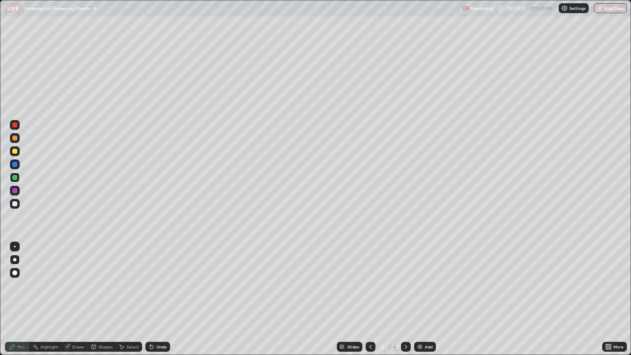
click at [16, 205] on div at bounding box center [14, 203] width 5 height 5
click at [16, 142] on div at bounding box center [15, 138] width 10 height 10
click at [15, 152] on div at bounding box center [14, 151] width 5 height 5
click at [18, 203] on div at bounding box center [15, 204] width 10 height 10
click at [15, 204] on div at bounding box center [14, 203] width 5 height 5
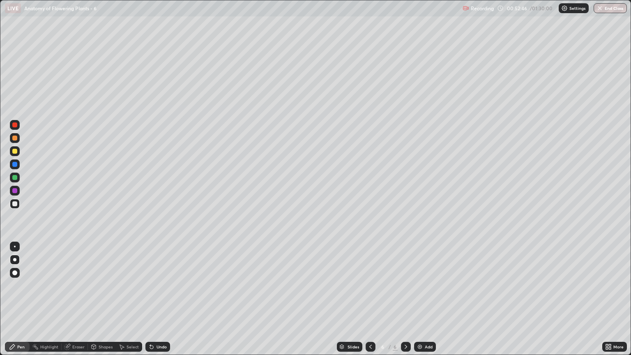
click at [14, 149] on div at bounding box center [14, 151] width 5 height 5
click at [14, 138] on div at bounding box center [14, 138] width 5 height 5
click at [16, 153] on div at bounding box center [14, 151] width 5 height 5
click at [21, 205] on div at bounding box center [14, 203] width 13 height 13
click at [15, 152] on div at bounding box center [14, 151] width 5 height 5
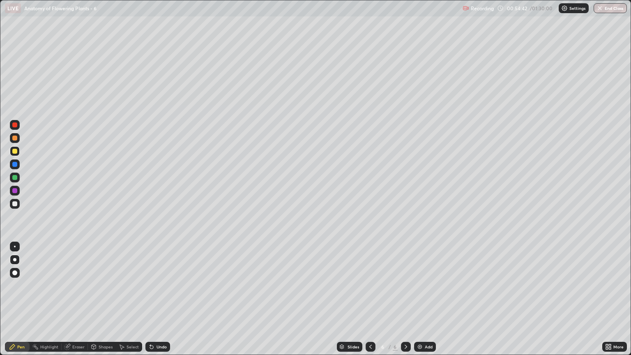
click at [19, 205] on div at bounding box center [15, 204] width 10 height 10
click at [15, 204] on div at bounding box center [14, 203] width 5 height 5
click at [15, 152] on div at bounding box center [14, 151] width 5 height 5
click at [16, 205] on div at bounding box center [14, 203] width 5 height 5
click at [15, 177] on div at bounding box center [14, 177] width 5 height 5
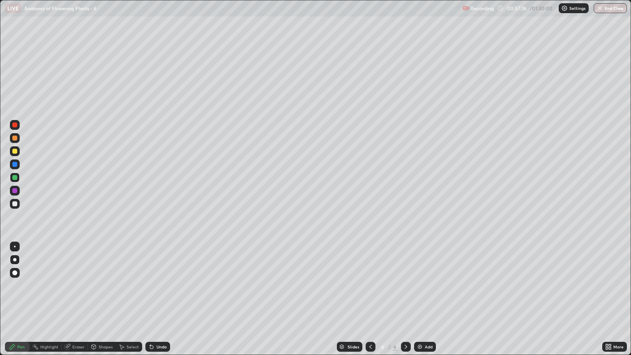
click at [105, 303] on div "Shapes" at bounding box center [106, 347] width 14 height 4
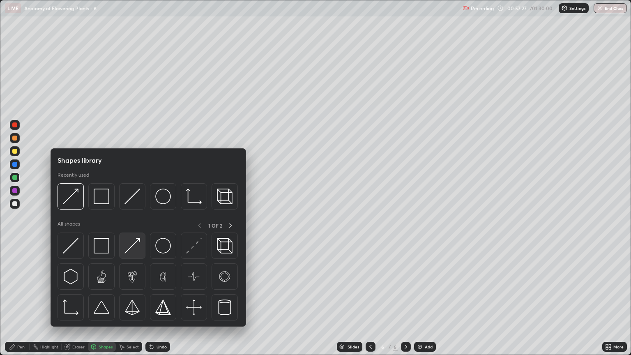
click at [138, 250] on img at bounding box center [132, 246] width 16 height 16
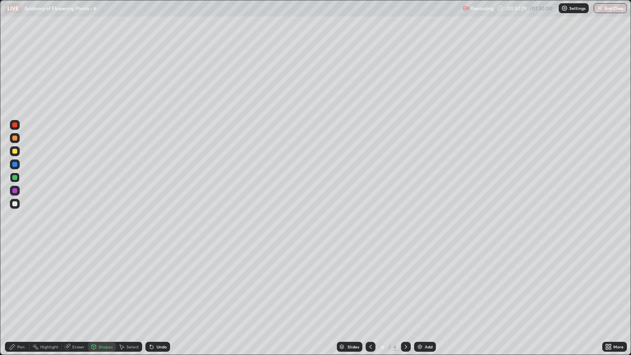
click at [20, 303] on div "Pen" at bounding box center [20, 347] width 7 height 4
click at [15, 207] on div at bounding box center [15, 204] width 10 height 10
click at [77, 303] on div "Eraser" at bounding box center [78, 347] width 12 height 4
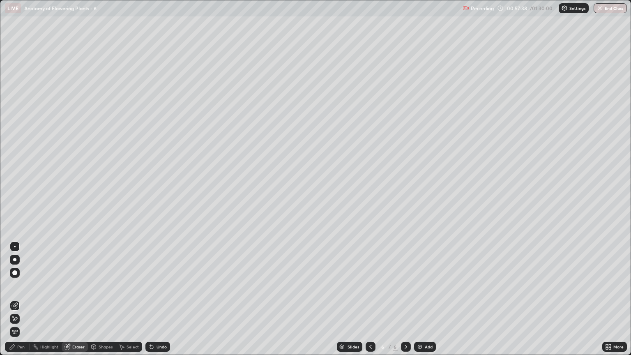
click at [18, 303] on div "Pen" at bounding box center [20, 347] width 7 height 4
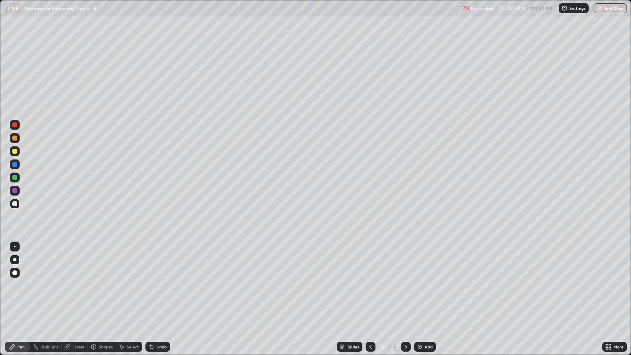
click at [21, 303] on div "Pen" at bounding box center [20, 347] width 7 height 4
click at [16, 181] on div at bounding box center [15, 178] width 10 height 10
click at [72, 303] on div "Eraser" at bounding box center [78, 347] width 12 height 4
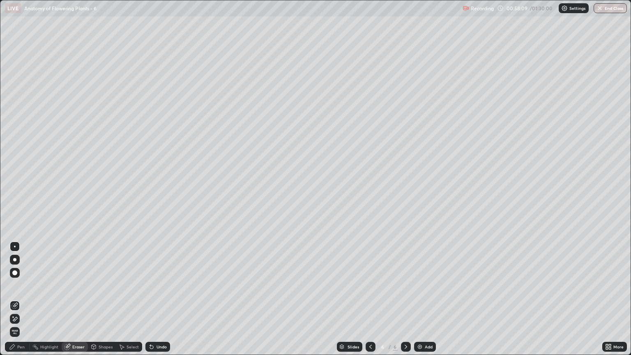
click at [15, 303] on icon at bounding box center [15, 319] width 5 height 4
click at [18, 303] on div "Pen" at bounding box center [20, 347] width 7 height 4
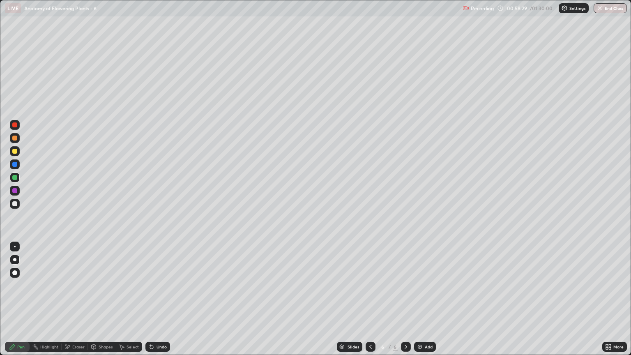
click at [16, 151] on div at bounding box center [14, 151] width 5 height 5
click at [18, 139] on div at bounding box center [15, 138] width 10 height 10
click at [14, 139] on div at bounding box center [14, 138] width 5 height 5
click at [14, 176] on div at bounding box center [14, 177] width 5 height 5
click at [16, 190] on div at bounding box center [14, 190] width 5 height 5
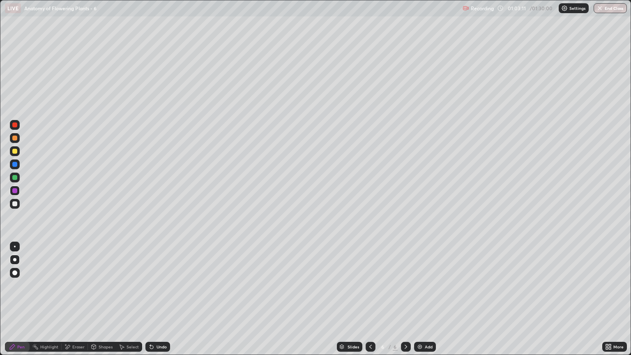
click at [79, 303] on div "Eraser" at bounding box center [78, 347] width 12 height 4
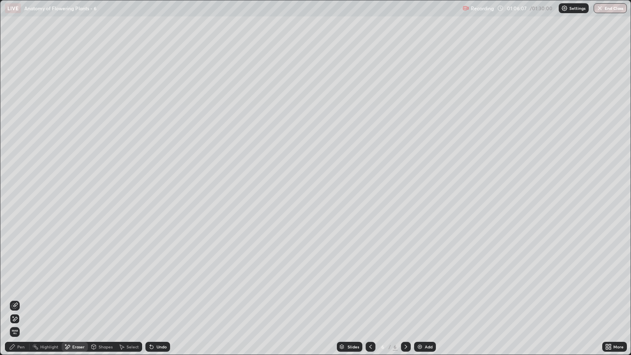
click at [75, 303] on div "Eraser" at bounding box center [78, 347] width 12 height 4
click at [22, 303] on div "Pen" at bounding box center [20, 347] width 7 height 4
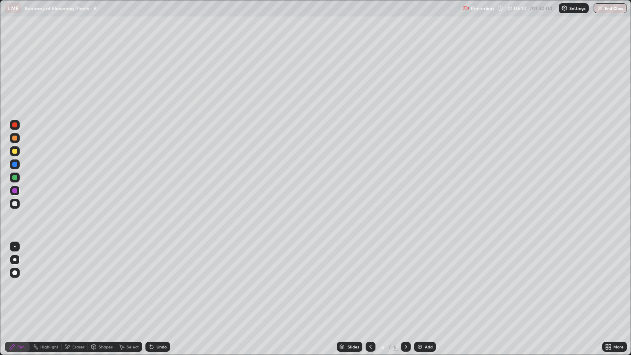
click at [16, 138] on div at bounding box center [14, 138] width 5 height 5
click at [15, 152] on div at bounding box center [14, 151] width 5 height 5
click at [23, 219] on div "Erase all" at bounding box center [15, 177] width 20 height 322
click at [23, 227] on div "Erase all" at bounding box center [15, 177] width 20 height 322
click at [23, 216] on div "Erase all" at bounding box center [15, 177] width 20 height 322
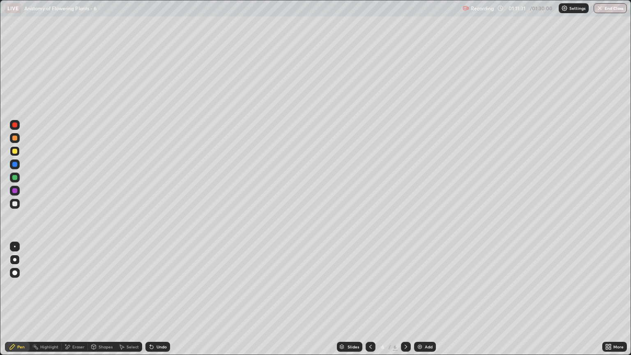
click at [75, 303] on div "Eraser" at bounding box center [78, 347] width 12 height 4
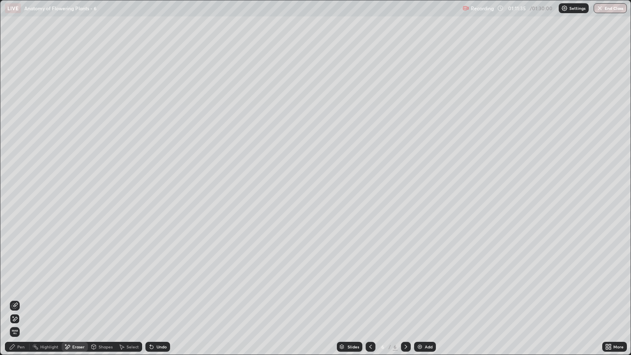
click at [13, 303] on span "Erase all" at bounding box center [14, 332] width 9 height 5
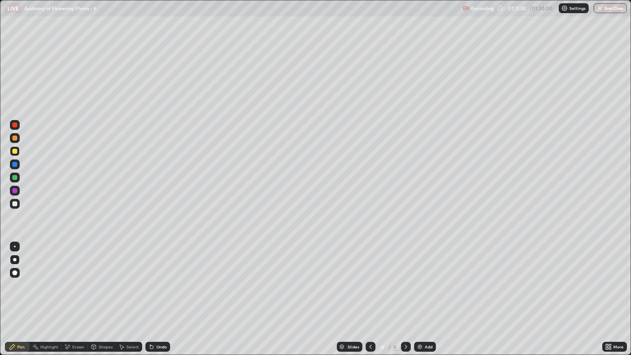
click at [370, 303] on icon at bounding box center [370, 346] width 7 height 7
click at [405, 303] on icon at bounding box center [406, 347] width 2 height 4
click at [15, 152] on div at bounding box center [14, 151] width 5 height 5
click at [16, 140] on div at bounding box center [14, 138] width 5 height 5
click at [18, 303] on div "Pen" at bounding box center [20, 347] width 7 height 4
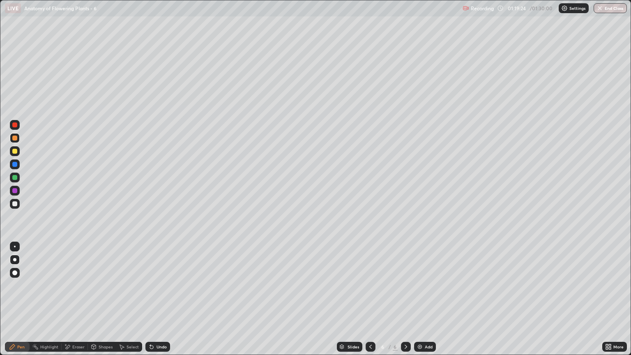
click at [77, 303] on div "Eraser" at bounding box center [78, 347] width 12 height 4
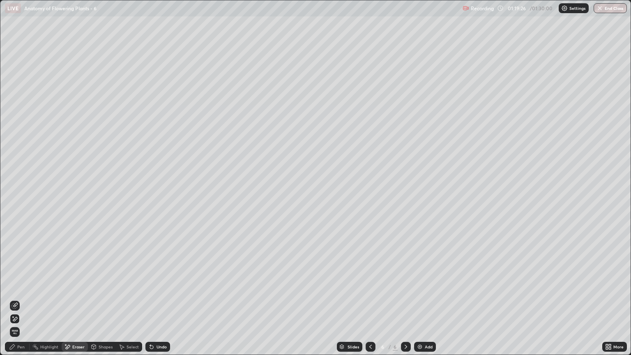
click at [22, 303] on div "Pen" at bounding box center [17, 347] width 25 height 10
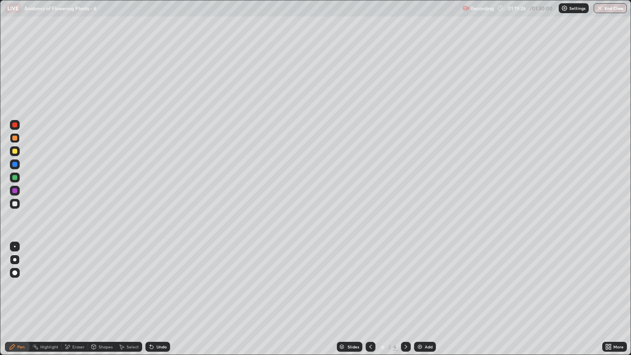
click at [104, 303] on div "Shapes" at bounding box center [106, 347] width 14 height 4
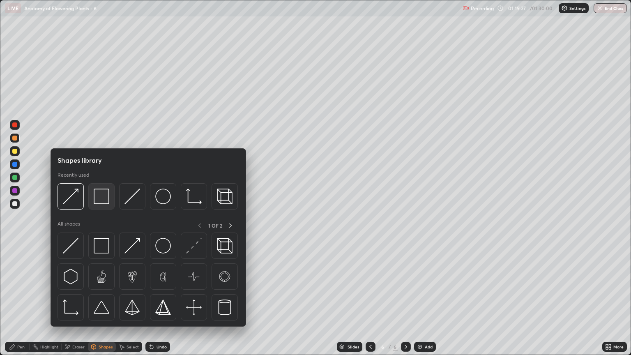
click at [106, 199] on img at bounding box center [102, 197] width 16 height 16
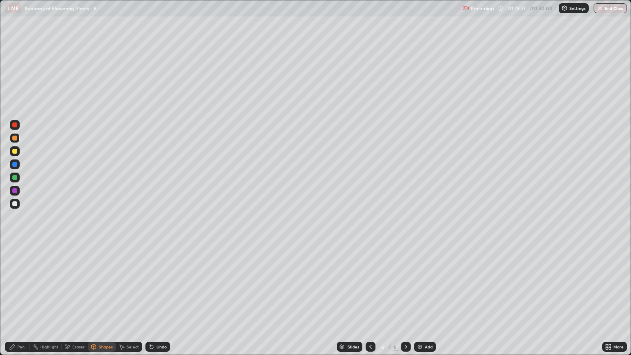
click at [16, 152] on div at bounding box center [14, 151] width 5 height 5
click at [104, 303] on div "Shapes" at bounding box center [106, 347] width 14 height 4
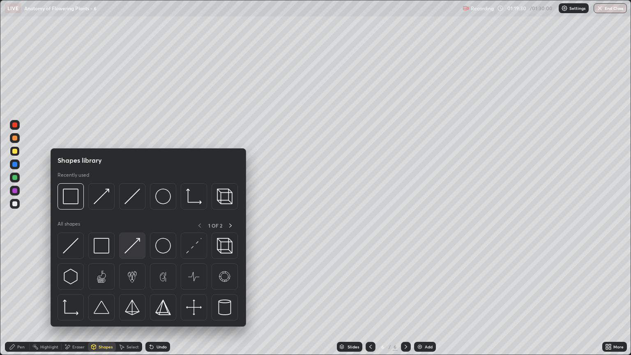
click at [135, 244] on img at bounding box center [132, 246] width 16 height 16
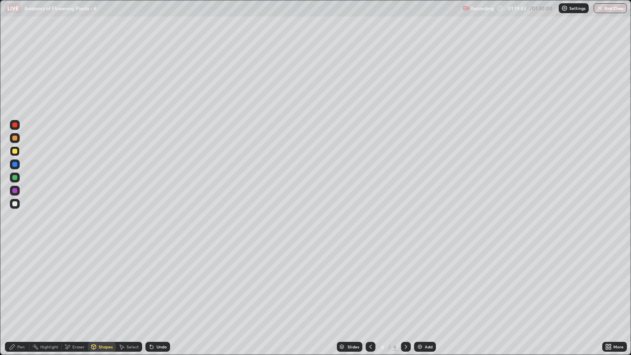
click at [16, 204] on div at bounding box center [14, 203] width 5 height 5
click at [21, 303] on div "Pen" at bounding box center [20, 347] width 7 height 4
click at [15, 209] on div at bounding box center [15, 203] width 10 height 13
click at [16, 153] on div at bounding box center [14, 151] width 5 height 5
click at [23, 303] on div "Pen" at bounding box center [17, 347] width 25 height 10
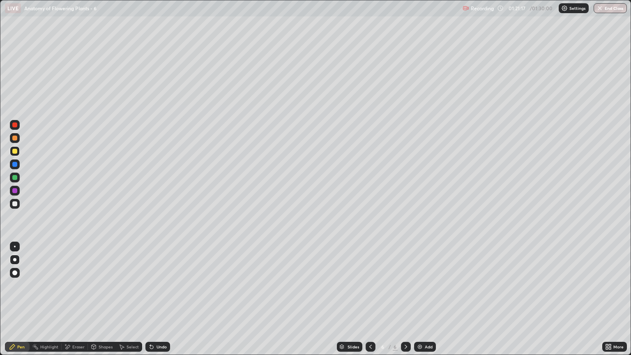
click at [16, 151] on div at bounding box center [14, 151] width 5 height 5
click at [105, 303] on div "Shapes" at bounding box center [102, 347] width 28 height 10
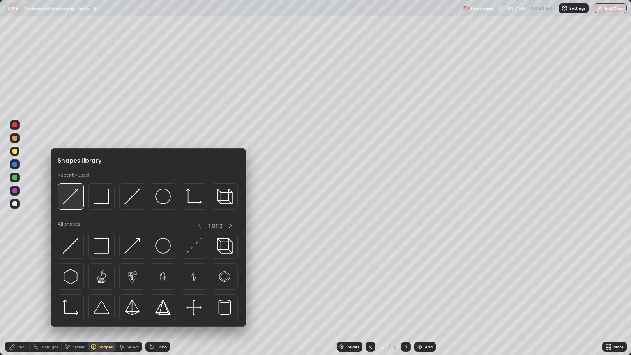
click at [75, 200] on img at bounding box center [71, 197] width 16 height 16
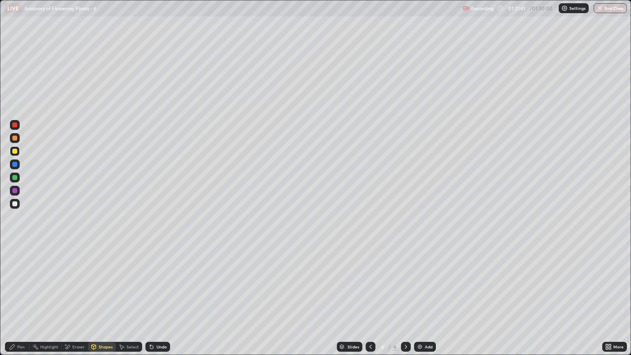
click at [23, 303] on div "Pen" at bounding box center [20, 347] width 7 height 4
click at [15, 151] on div at bounding box center [14, 151] width 5 height 5
click at [78, 303] on div "Eraser" at bounding box center [78, 347] width 12 height 4
click at [23, 303] on div "Pen" at bounding box center [17, 347] width 25 height 10
click at [79, 303] on div "Eraser" at bounding box center [78, 347] width 12 height 4
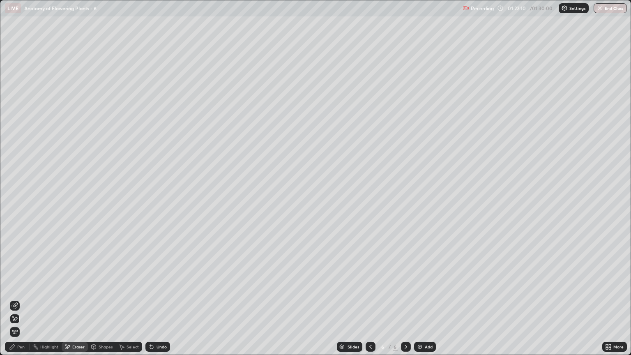
click at [18, 303] on div "Pen" at bounding box center [20, 347] width 7 height 4
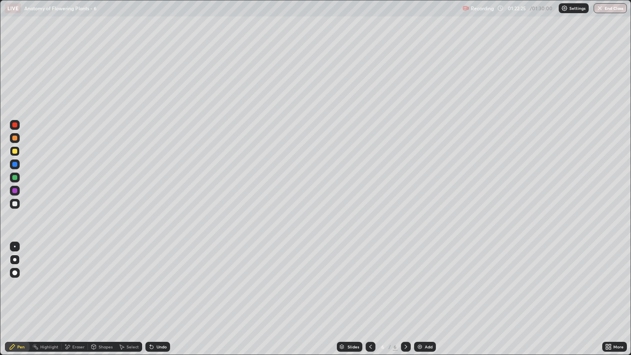
click at [16, 152] on div at bounding box center [14, 151] width 5 height 5
click at [79, 303] on div "Eraser" at bounding box center [78, 347] width 12 height 4
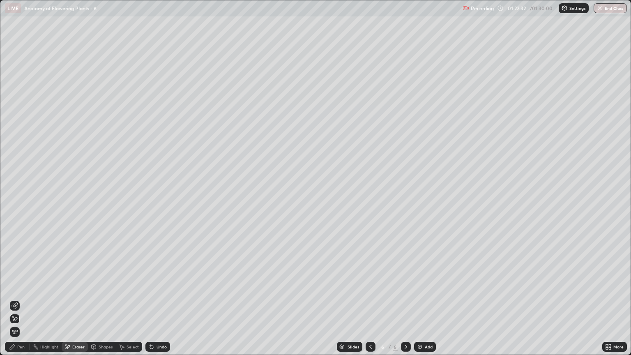
click at [21, 303] on div "Pen" at bounding box center [17, 347] width 25 height 10
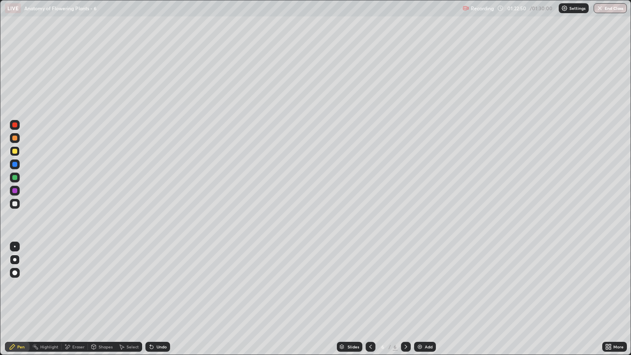
click at [12, 140] on div at bounding box center [15, 138] width 10 height 10
click at [110, 303] on div "Shapes" at bounding box center [106, 347] width 14 height 4
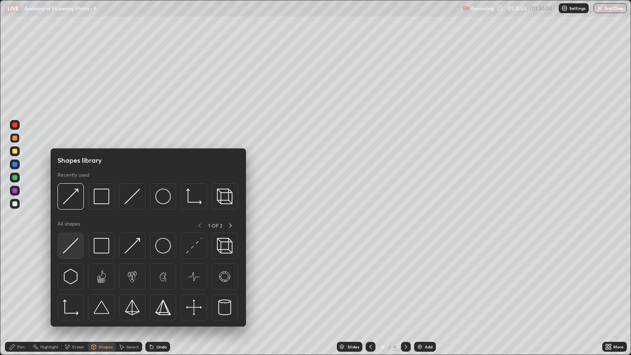
click at [75, 247] on img at bounding box center [71, 246] width 16 height 16
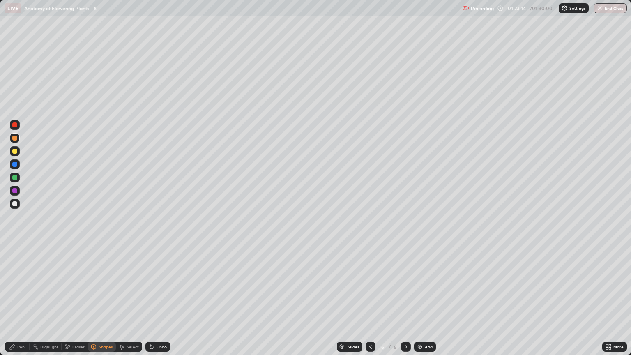
click at [15, 151] on div at bounding box center [14, 151] width 5 height 5
click at [103, 303] on div "Shapes" at bounding box center [106, 347] width 14 height 4
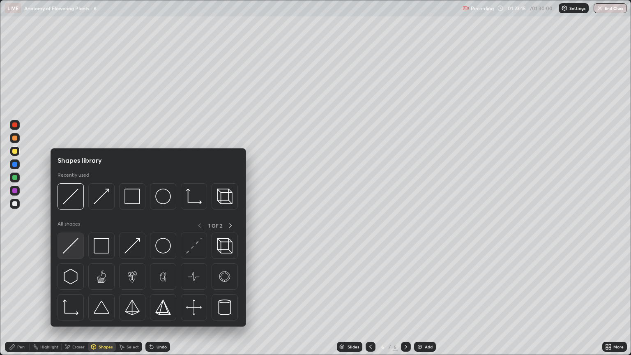
click at [72, 251] on img at bounding box center [71, 246] width 16 height 16
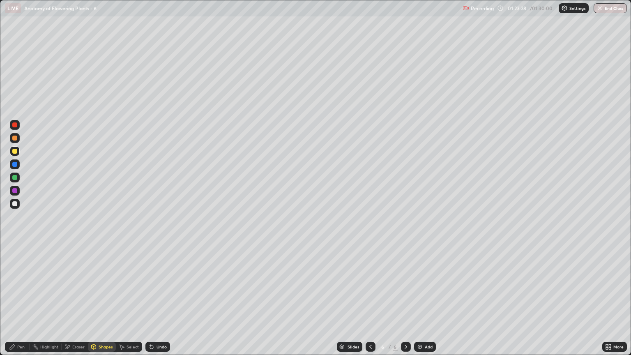
click at [18, 303] on div "Pen" at bounding box center [20, 347] width 7 height 4
click at [16, 138] on div at bounding box center [14, 138] width 5 height 5
click at [16, 140] on div at bounding box center [14, 138] width 5 height 5
click at [81, 303] on div "Eraser" at bounding box center [78, 347] width 12 height 4
click at [22, 303] on div "Pen" at bounding box center [20, 347] width 7 height 4
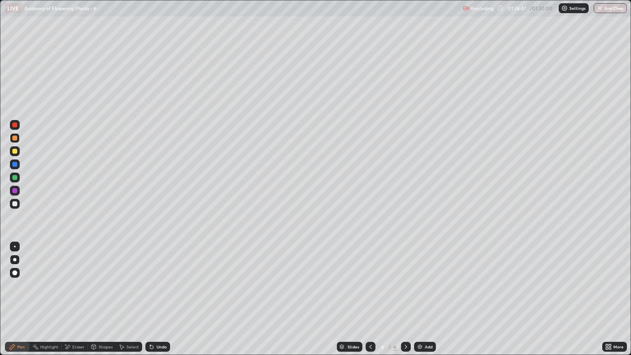
click at [16, 152] on div at bounding box center [14, 151] width 5 height 5
click at [105, 303] on div "Shapes" at bounding box center [106, 347] width 14 height 4
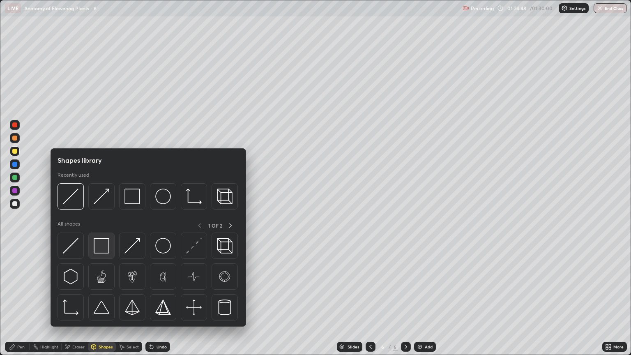
click at [100, 243] on img at bounding box center [102, 246] width 16 height 16
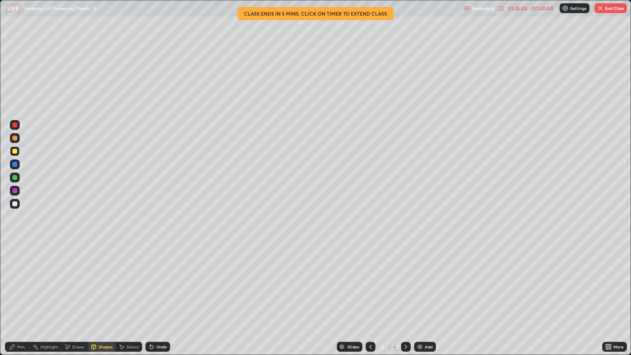
click at [102, 303] on div "Shapes" at bounding box center [106, 347] width 14 height 4
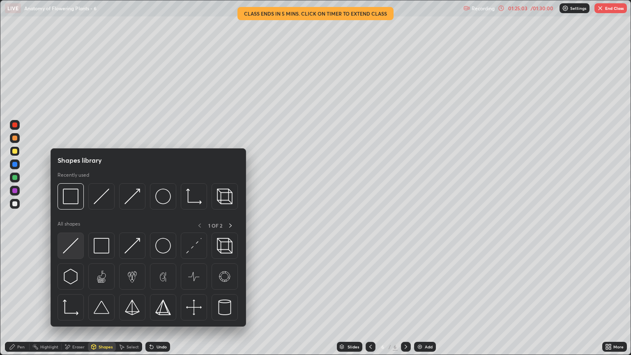
click at [74, 246] on img at bounding box center [71, 246] width 16 height 16
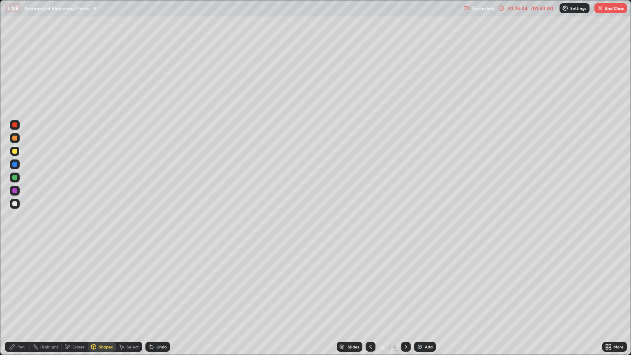
click at [21, 303] on div "Pen" at bounding box center [20, 347] width 7 height 4
click at [15, 140] on div at bounding box center [14, 138] width 5 height 5
click at [16, 152] on div at bounding box center [14, 151] width 5 height 5
click at [16, 204] on div at bounding box center [14, 203] width 5 height 5
click at [80, 303] on div "Eraser" at bounding box center [78, 347] width 12 height 4
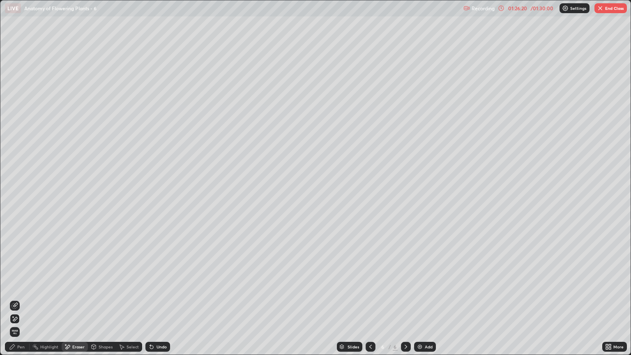
click at [99, 303] on div "Shapes" at bounding box center [106, 347] width 14 height 4
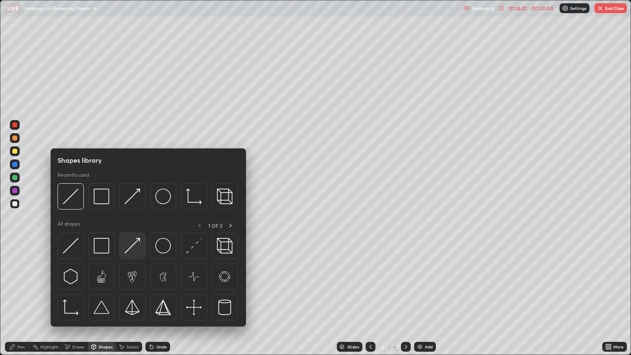
click at [136, 251] on img at bounding box center [132, 246] width 16 height 16
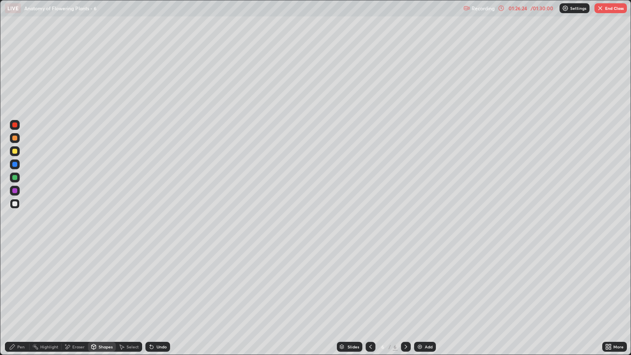
click at [20, 303] on div "Pen" at bounding box center [20, 347] width 7 height 4
click at [81, 303] on div "Eraser" at bounding box center [78, 347] width 12 height 4
click at [25, 303] on div "Pen" at bounding box center [17, 347] width 25 height 10
click at [16, 153] on div at bounding box center [14, 151] width 5 height 5
click at [78, 303] on div "Eraser" at bounding box center [78, 347] width 12 height 4
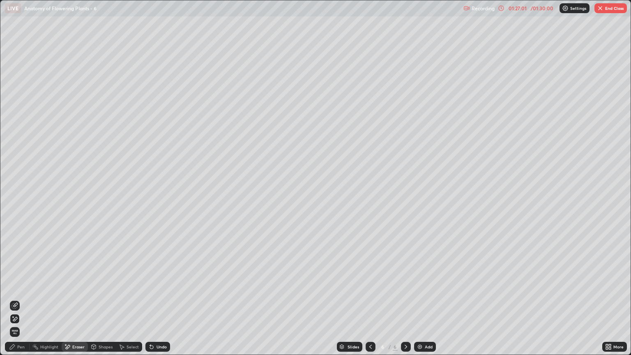
click at [24, 303] on div "Pen" at bounding box center [20, 347] width 7 height 4
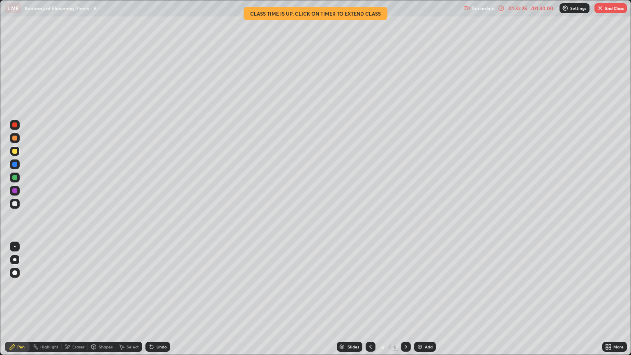
click at [600, 8] on img "button" at bounding box center [600, 8] width 7 height 7
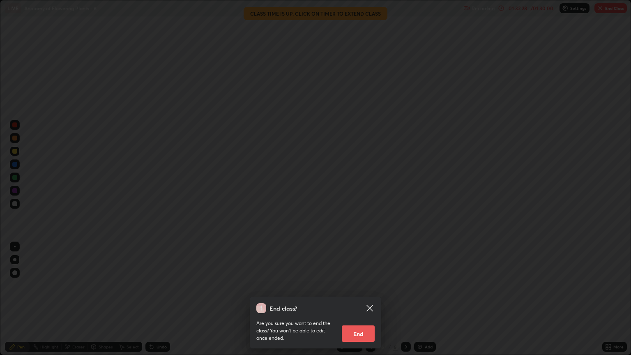
click at [361, 303] on button "End" at bounding box center [358, 333] width 33 height 16
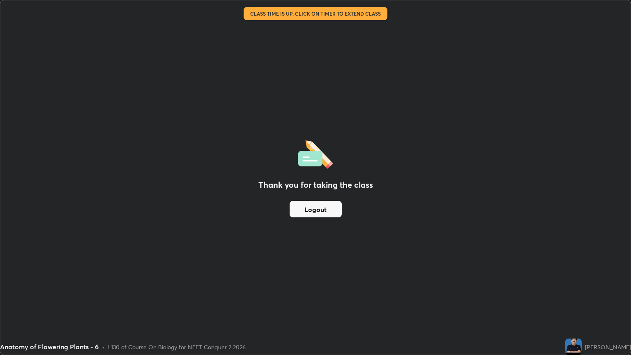
click at [319, 212] on button "Logout" at bounding box center [316, 209] width 52 height 16
